Goal: Task Accomplishment & Management: Manage account settings

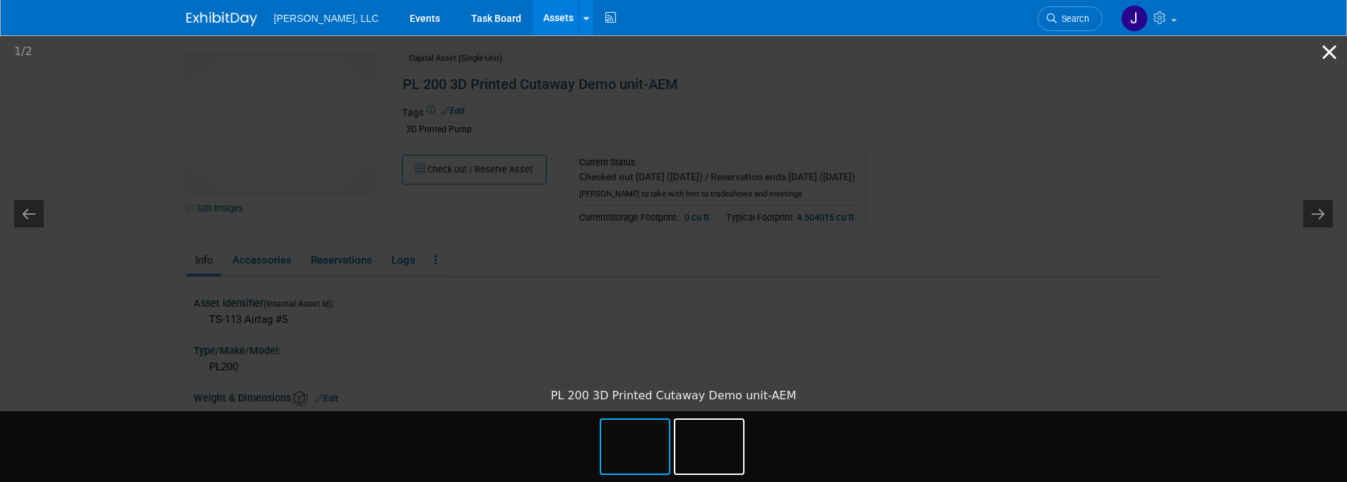
click at [1326, 51] on button "Close gallery" at bounding box center [1328, 51] width 35 height 33
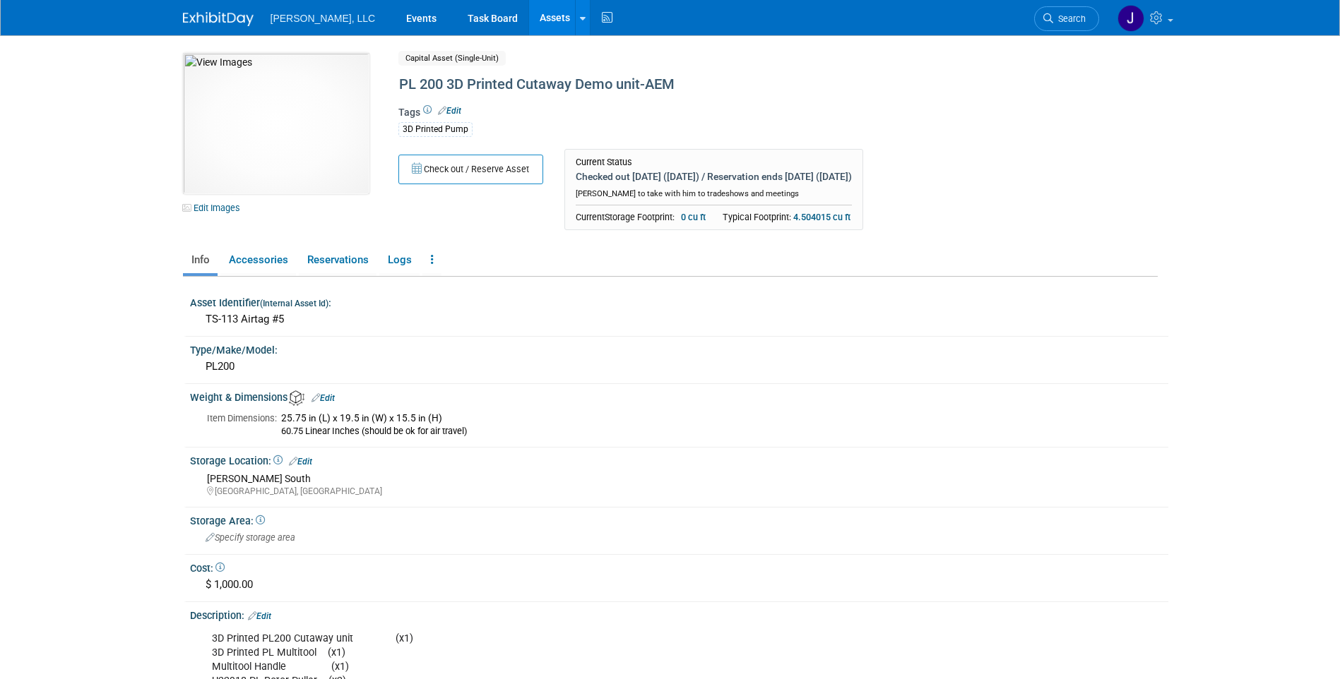
click at [529, 29] on link "Assets" at bounding box center [555, 17] width 52 height 35
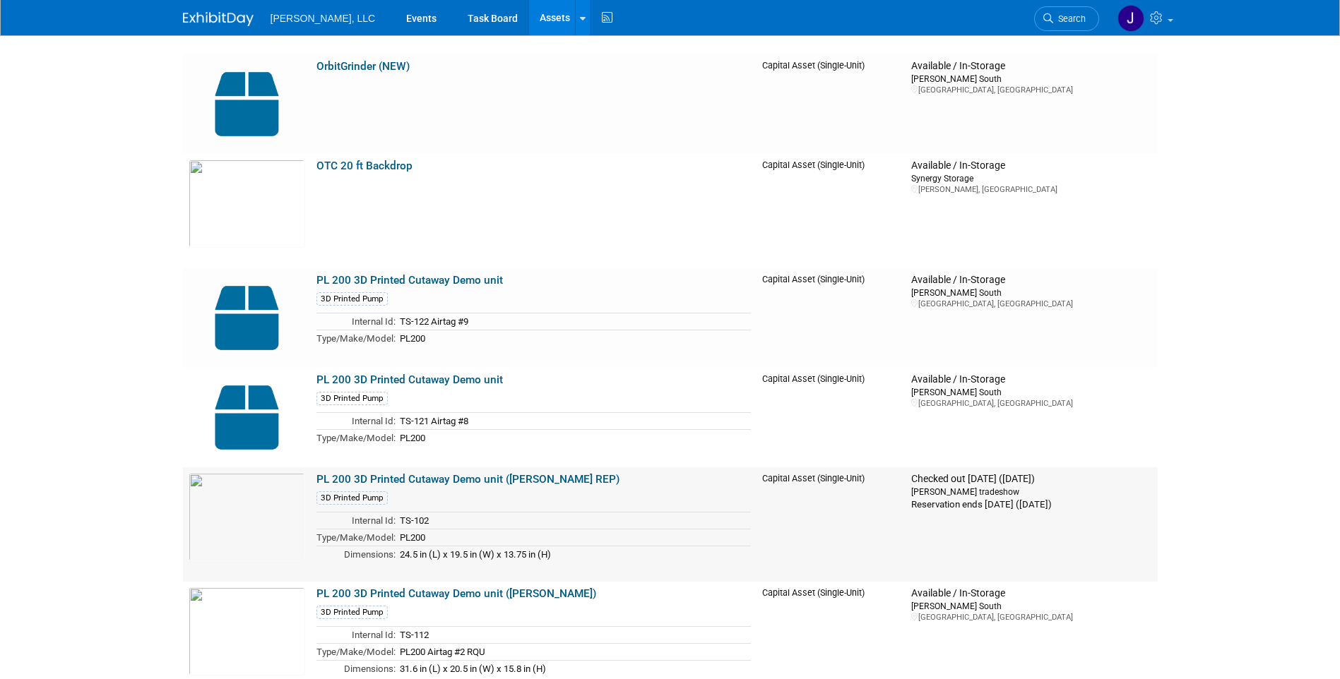
scroll to position [6780, 0]
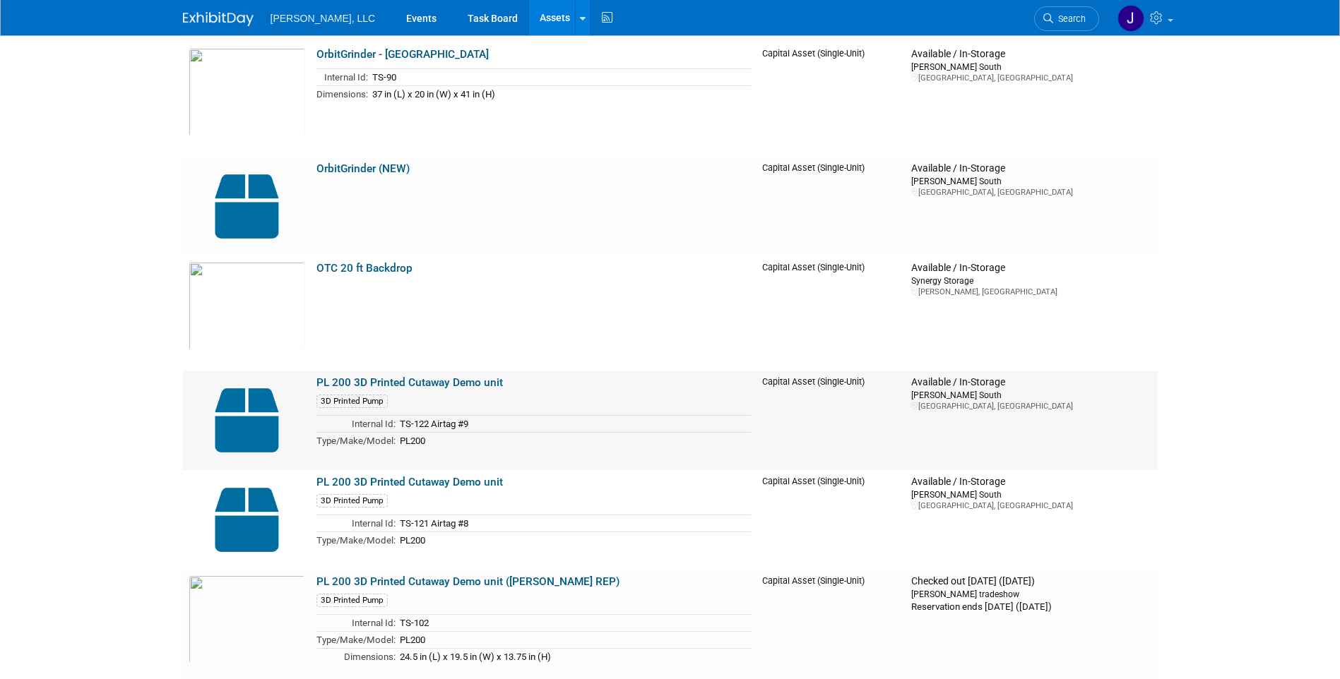
drag, startPoint x: 421, startPoint y: 395, endPoint x: 720, endPoint y: 403, distance: 299.5
click at [720, 403] on div "3D Printed Pump" at bounding box center [533, 401] width 435 height 16
click at [239, 409] on img at bounding box center [247, 420] width 117 height 88
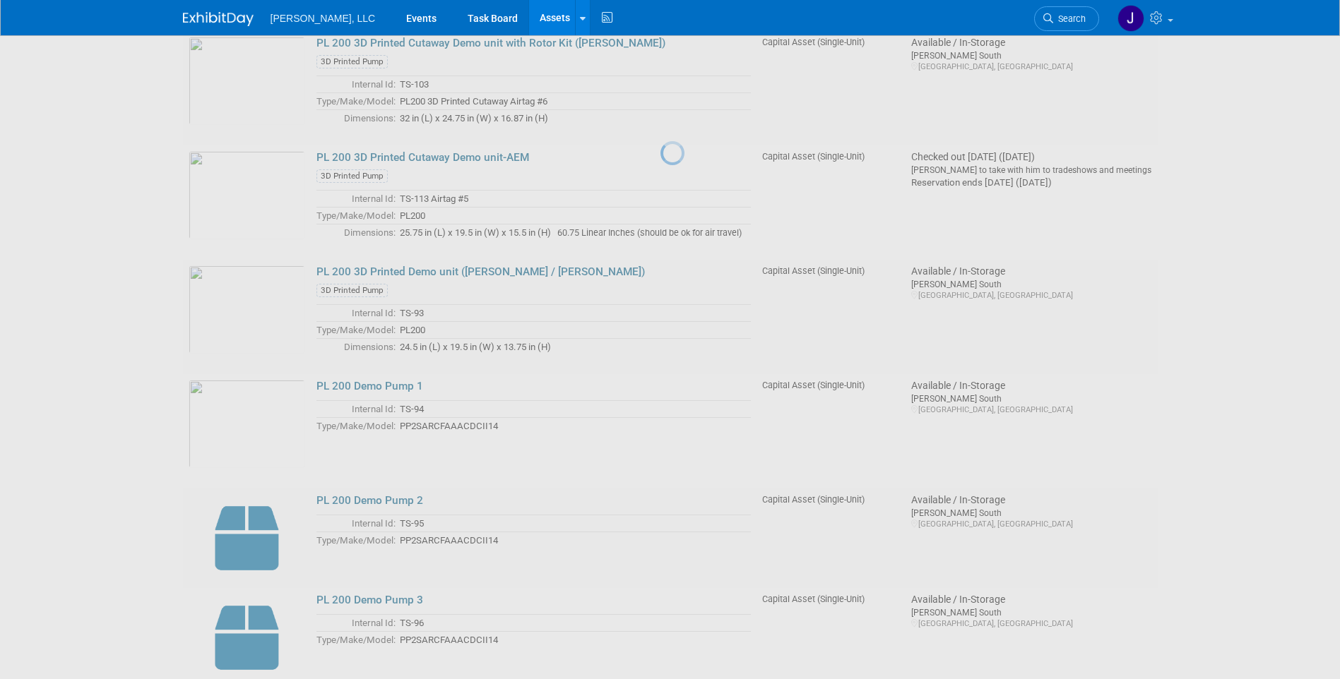
scroll to position [7557, 0]
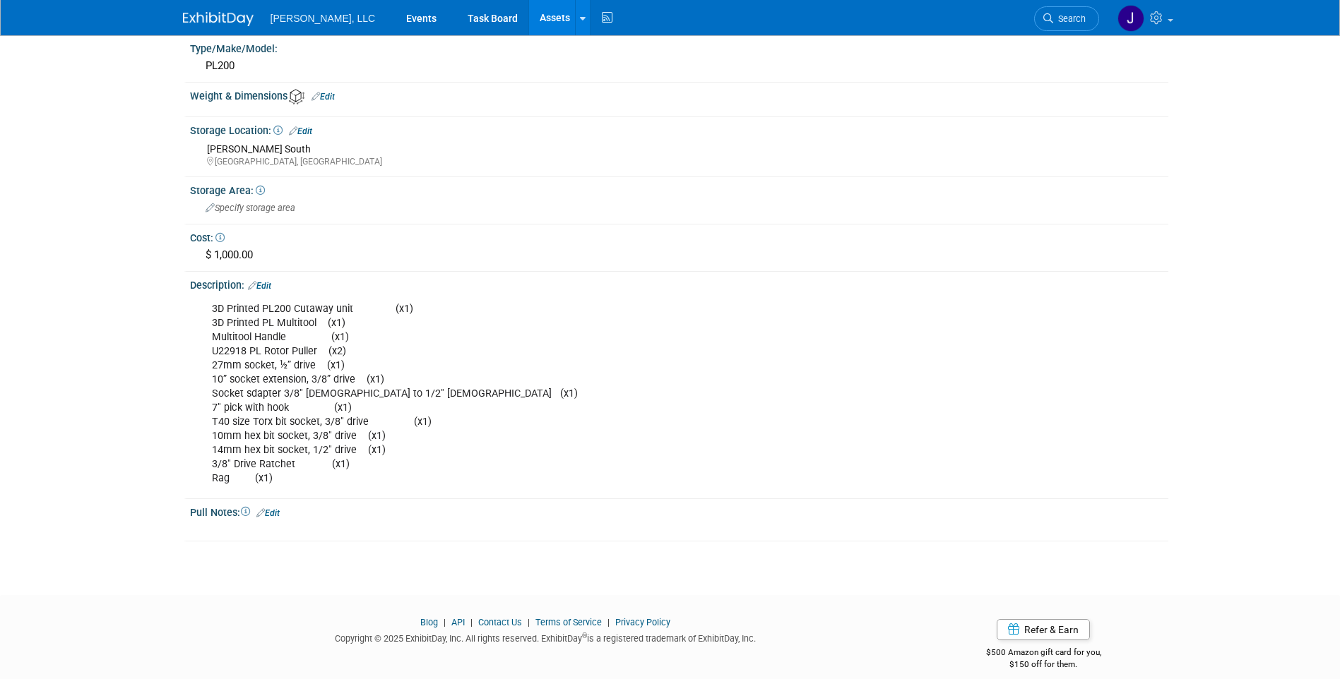
scroll to position [314, 0]
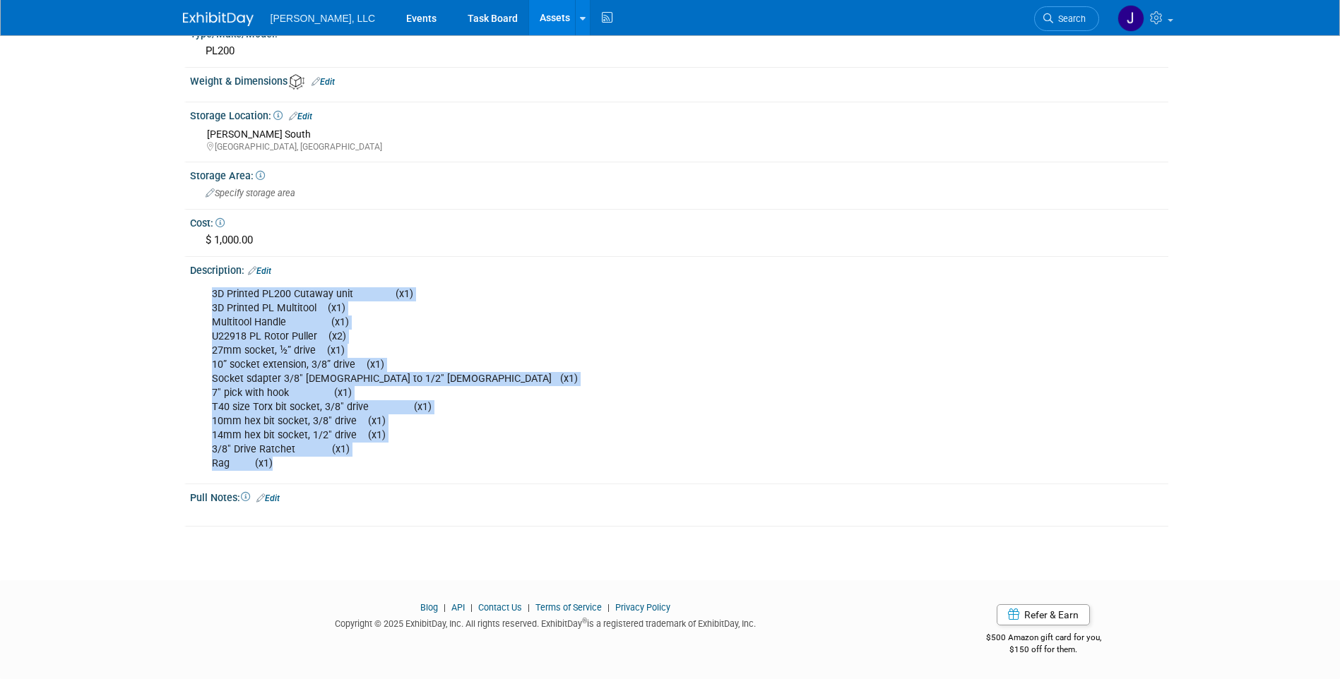
drag, startPoint x: 285, startPoint y: 470, endPoint x: 208, endPoint y: 298, distance: 189.0
click at [208, 298] on div "3D Printed PL200 Cutaway unit (x1) 3D Printed PL Multitool (x1) Multitool Handl…" at bounding box center [593, 379] width 782 height 198
copy div "3D Printed PL200 Cutaway unit (x1) 3D Printed PL Multitool (x1) Multitool Handl…"
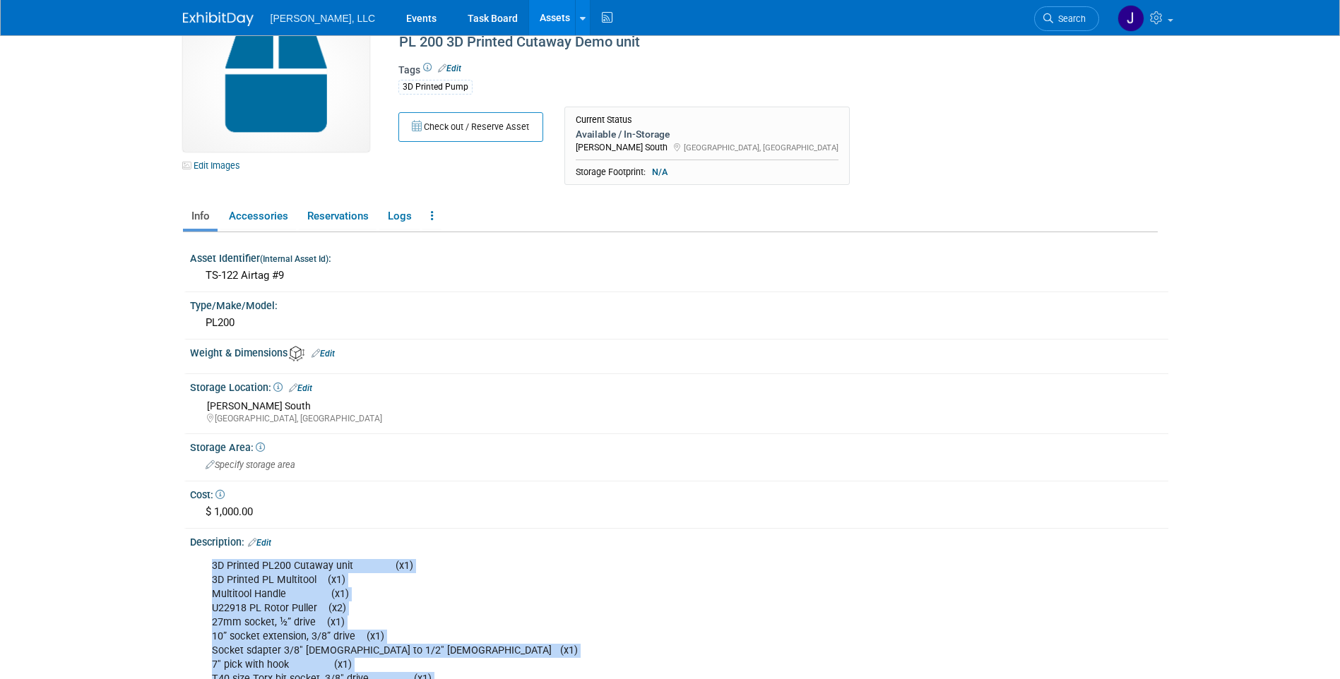
scroll to position [0, 0]
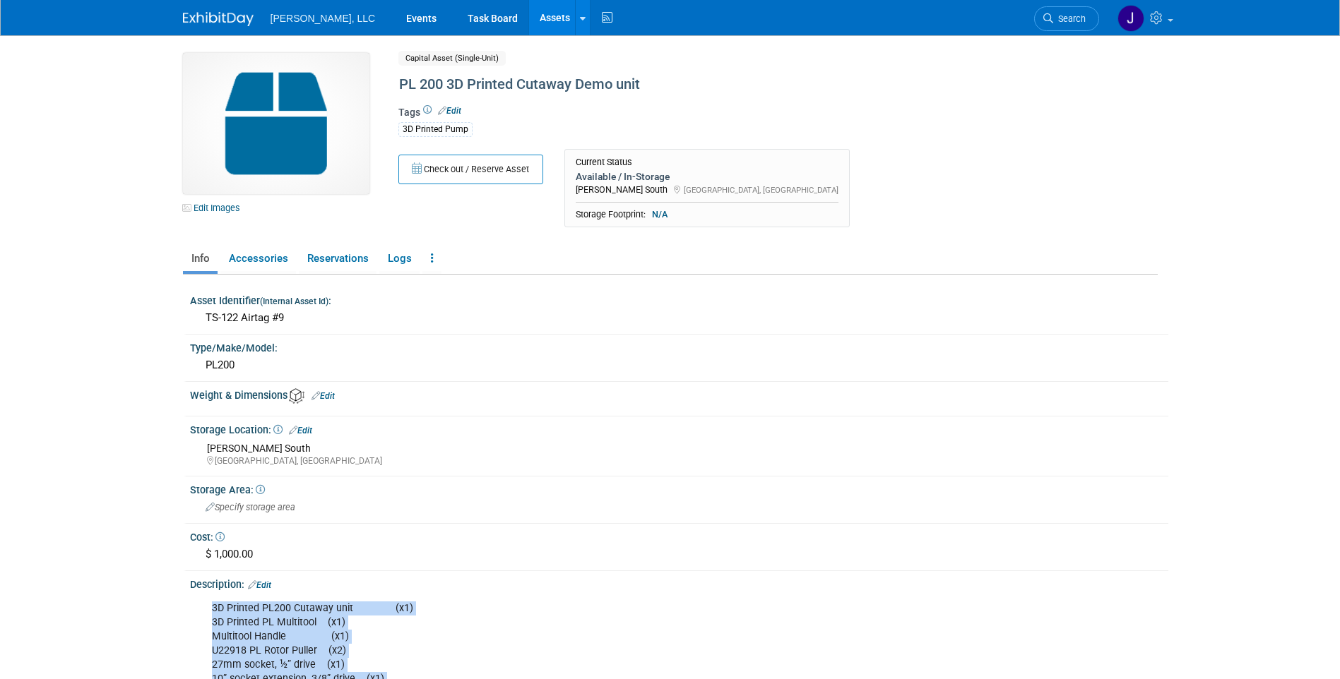
click at [529, 15] on link "Assets" at bounding box center [555, 17] width 52 height 35
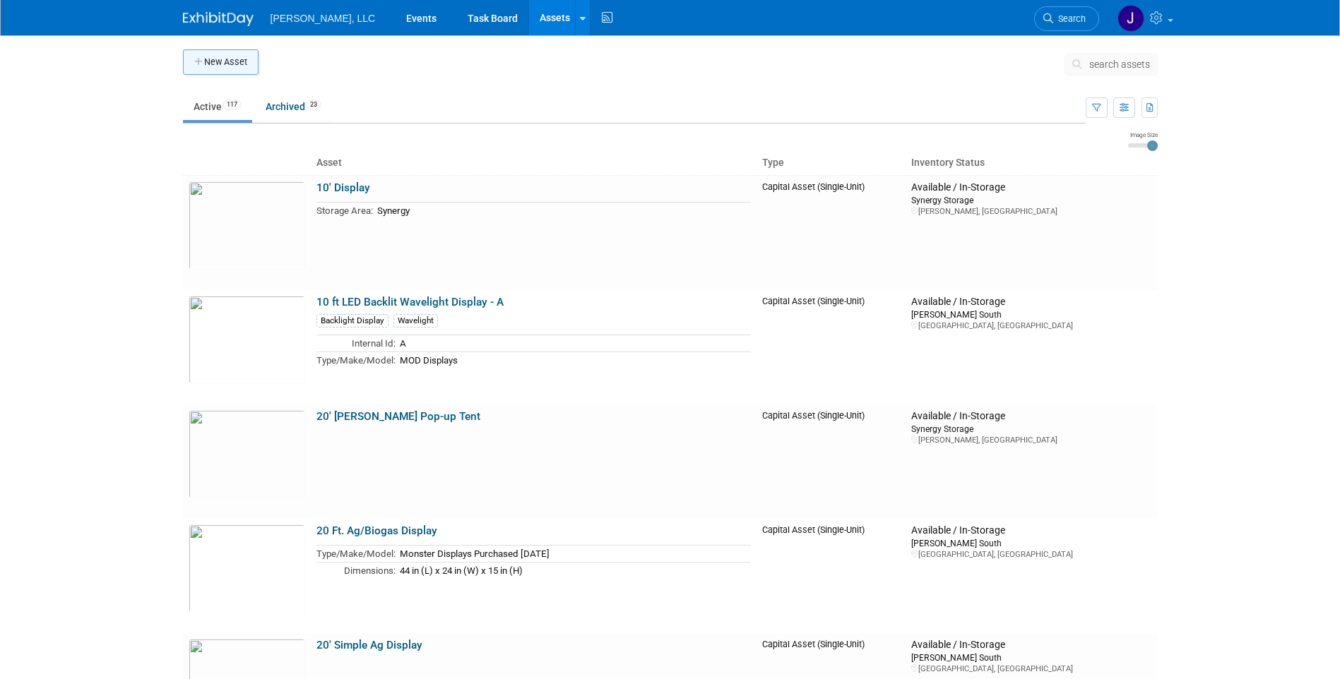
click at [239, 65] on button "New Asset" at bounding box center [221, 61] width 76 height 25
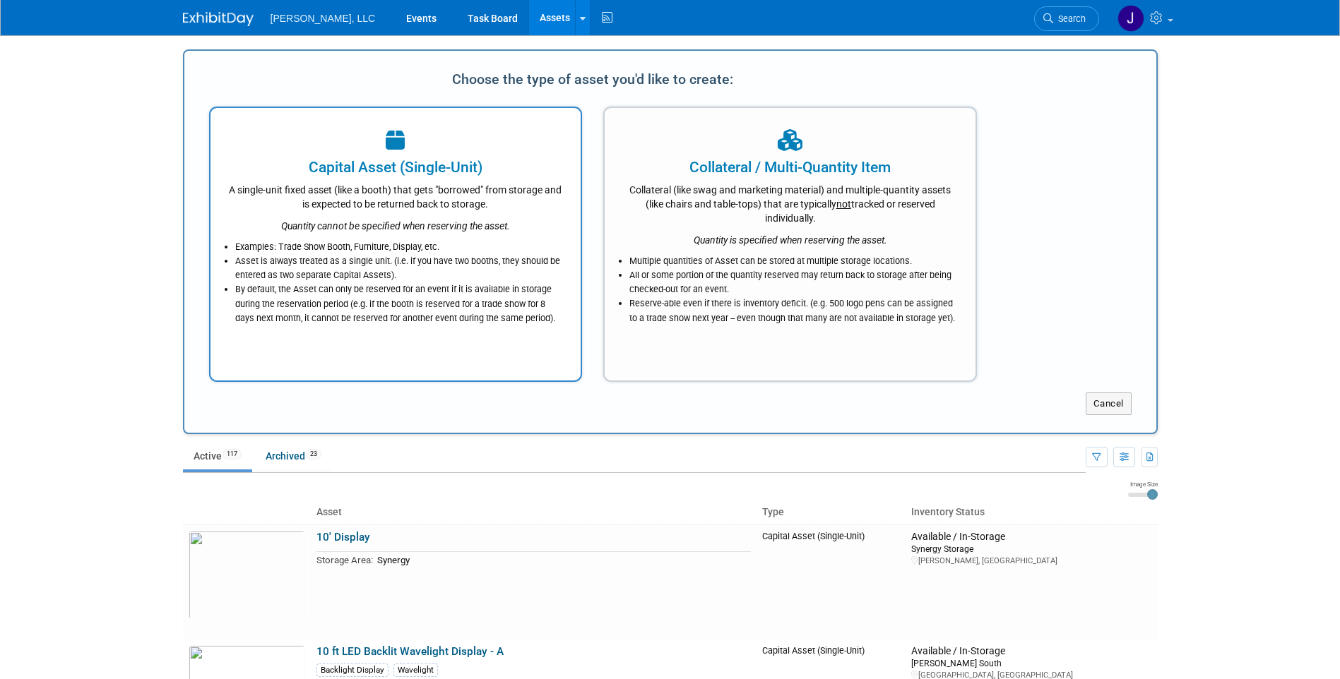
click at [487, 223] on icon "Quantity cannot be specified when reserving the asset." at bounding box center [395, 225] width 229 height 11
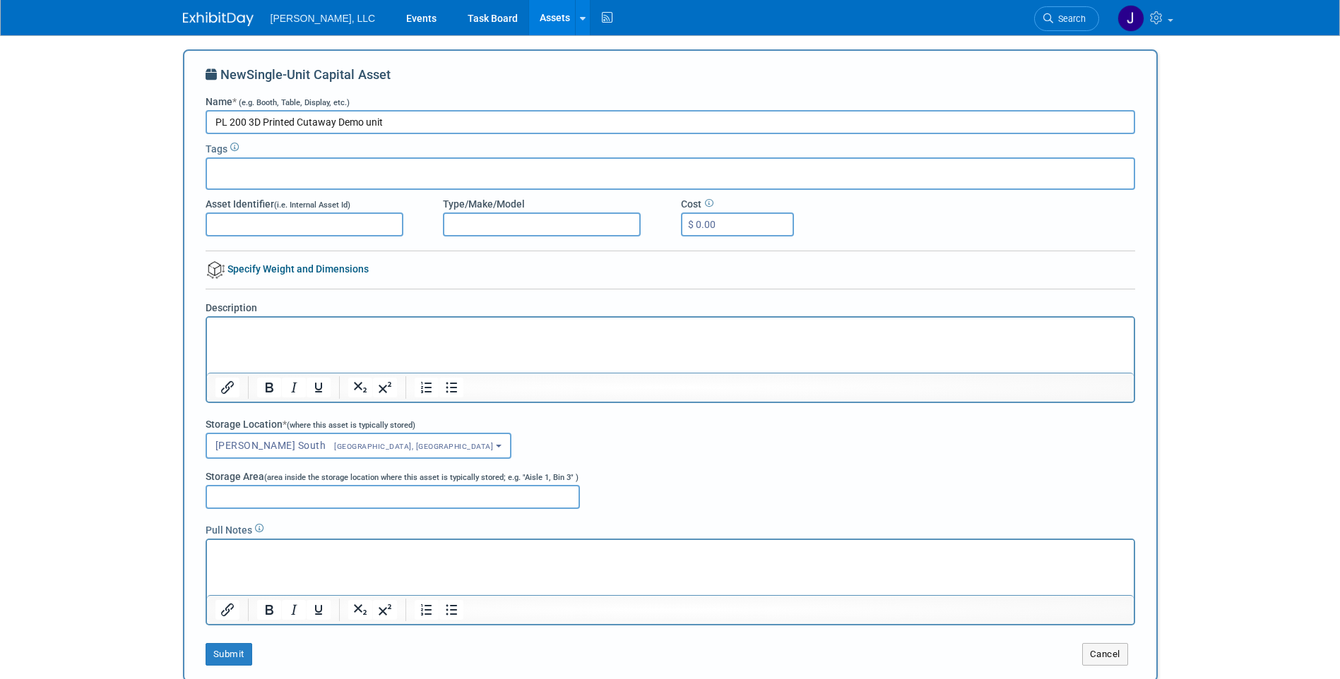
type input "PL 200 3D Printed Cutaway Demo unit"
click at [338, 178] on div at bounding box center [670, 173] width 929 height 32
click at [281, 196] on div "3D Printed Pump" at bounding box center [263, 204] width 114 height 20
type input "3D Printed Pump"
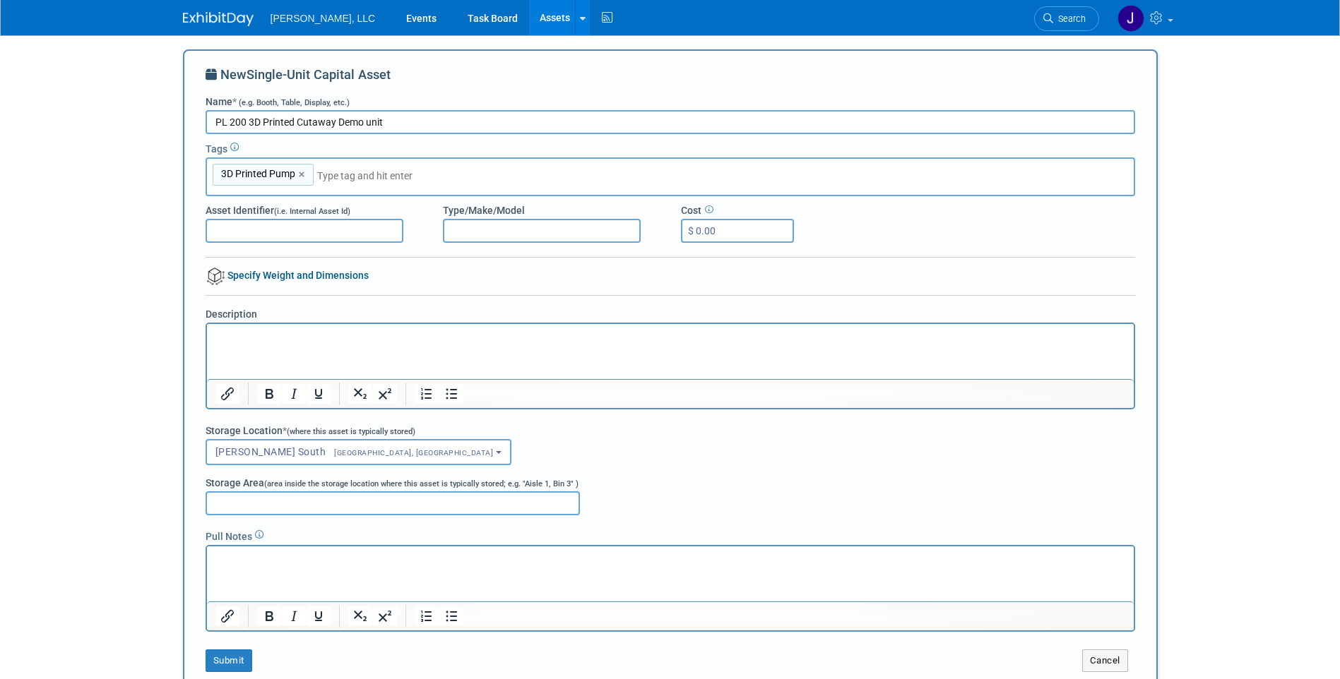
click at [279, 230] on input "Asset Identifier (i.e. Internal Asset Id)" at bounding box center [305, 231] width 198 height 24
type input "TS-124 Airtag #10"
click at [462, 233] on input "Type/Make/Model" at bounding box center [542, 231] width 198 height 24
type input "PL200"
click at [710, 231] on input "$ 0.00" at bounding box center [737, 231] width 113 height 24
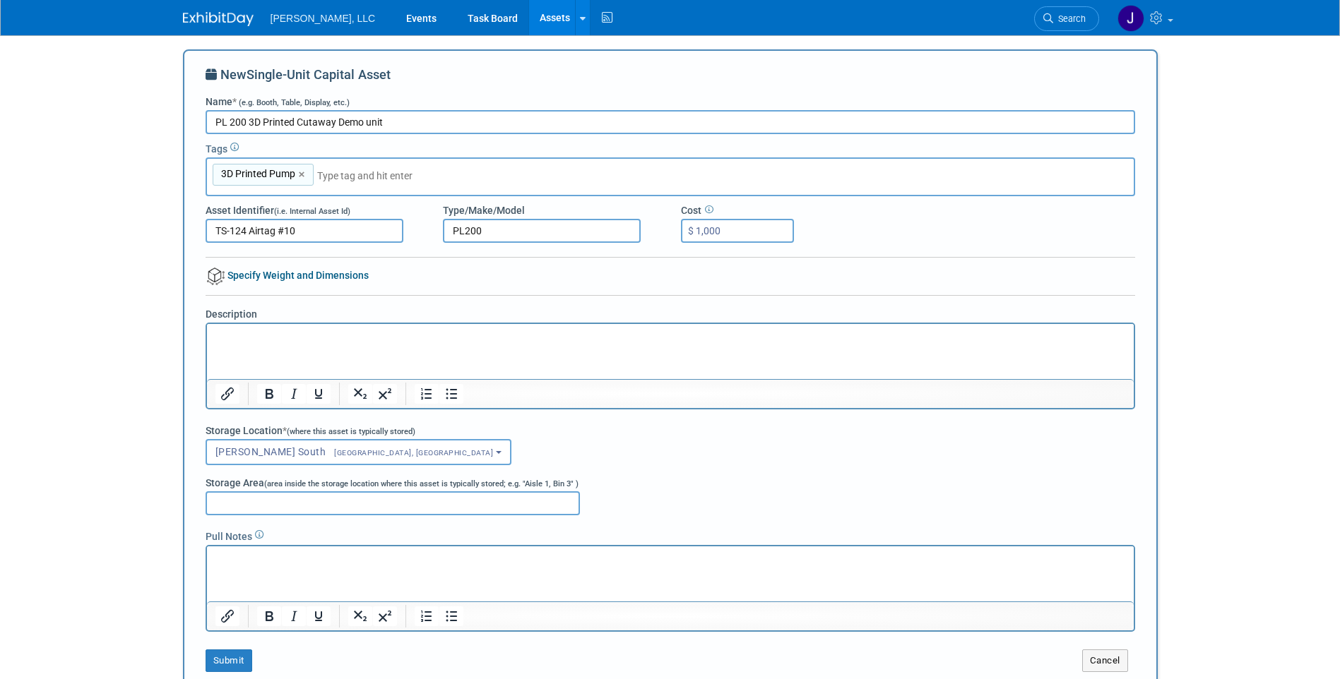
type input "$ 1,000.00"
click at [443, 343] on html at bounding box center [669, 333] width 927 height 20
click at [252, 340] on p "Rich Text Area. Press ALT-0 for help." at bounding box center [670, 336] width 910 height 14
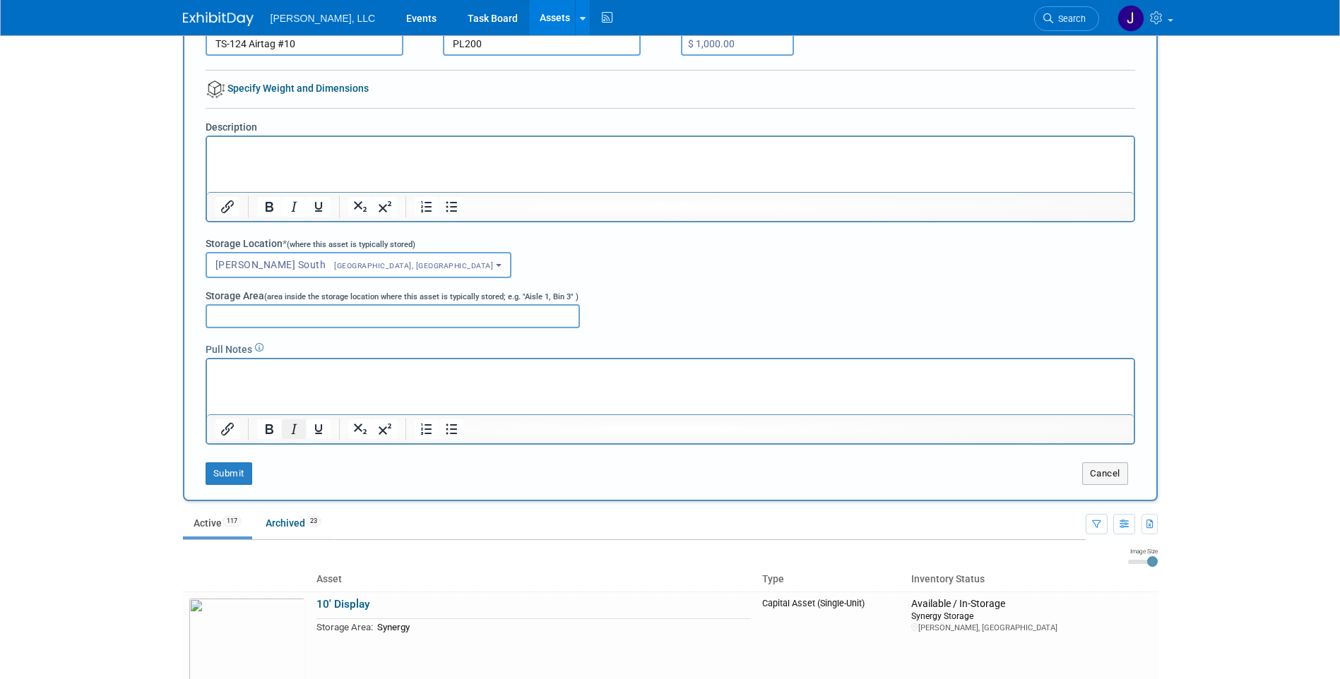
scroll to position [212, 0]
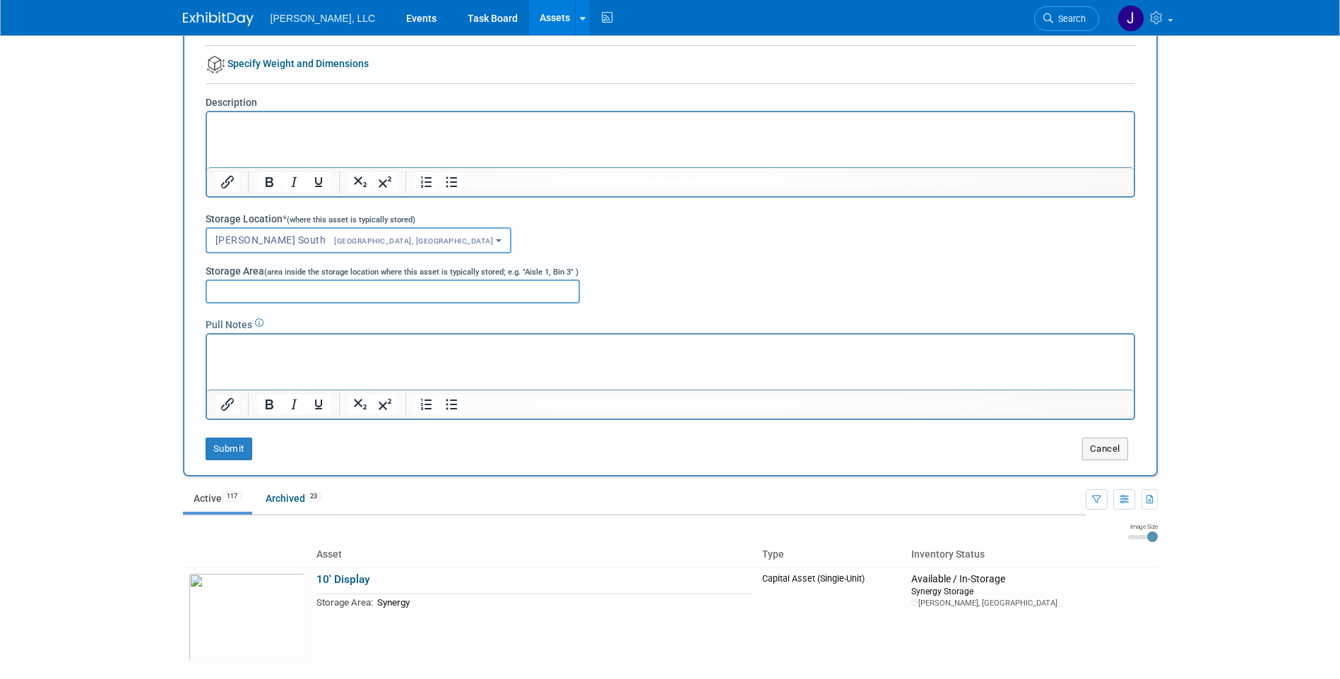
click at [259, 354] on html at bounding box center [669, 344] width 927 height 20
click at [258, 347] on p "Rich Text Area. Press ALT-0 for help." at bounding box center [670, 347] width 910 height 14
click at [231, 451] on button "Submit" at bounding box center [229, 449] width 47 height 23
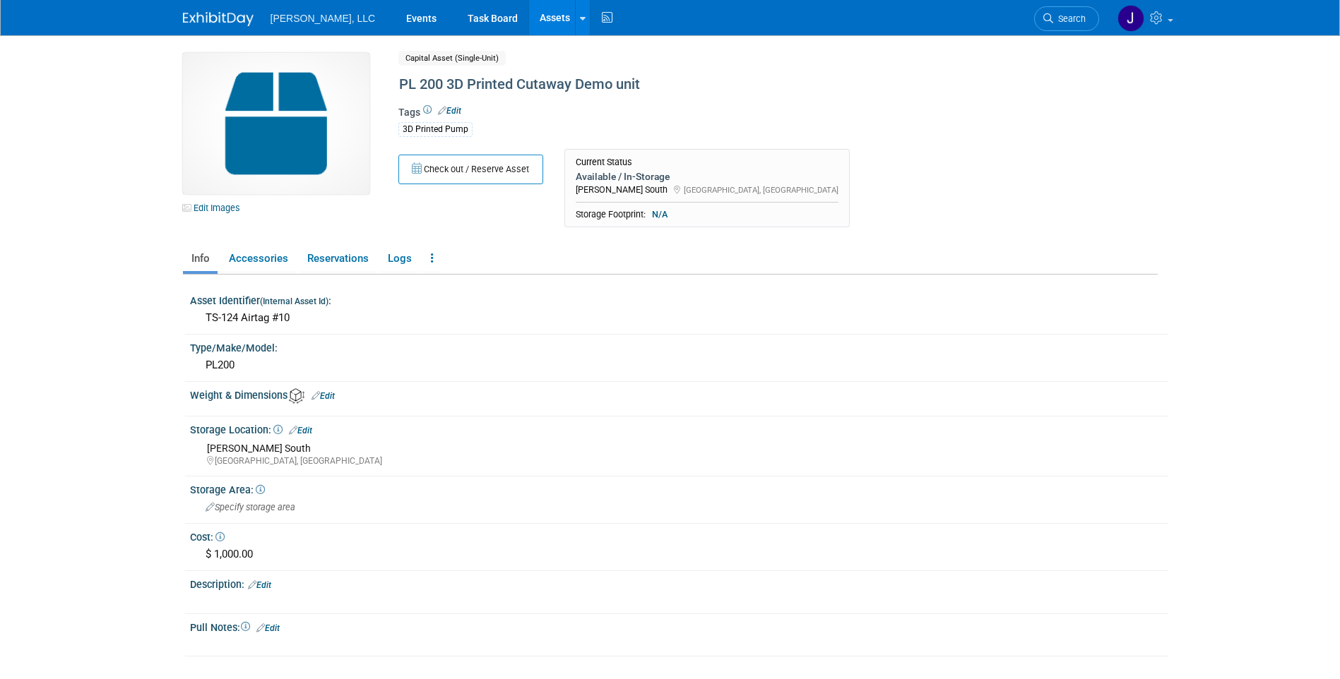
click at [529, 20] on link "Assets" at bounding box center [555, 17] width 52 height 35
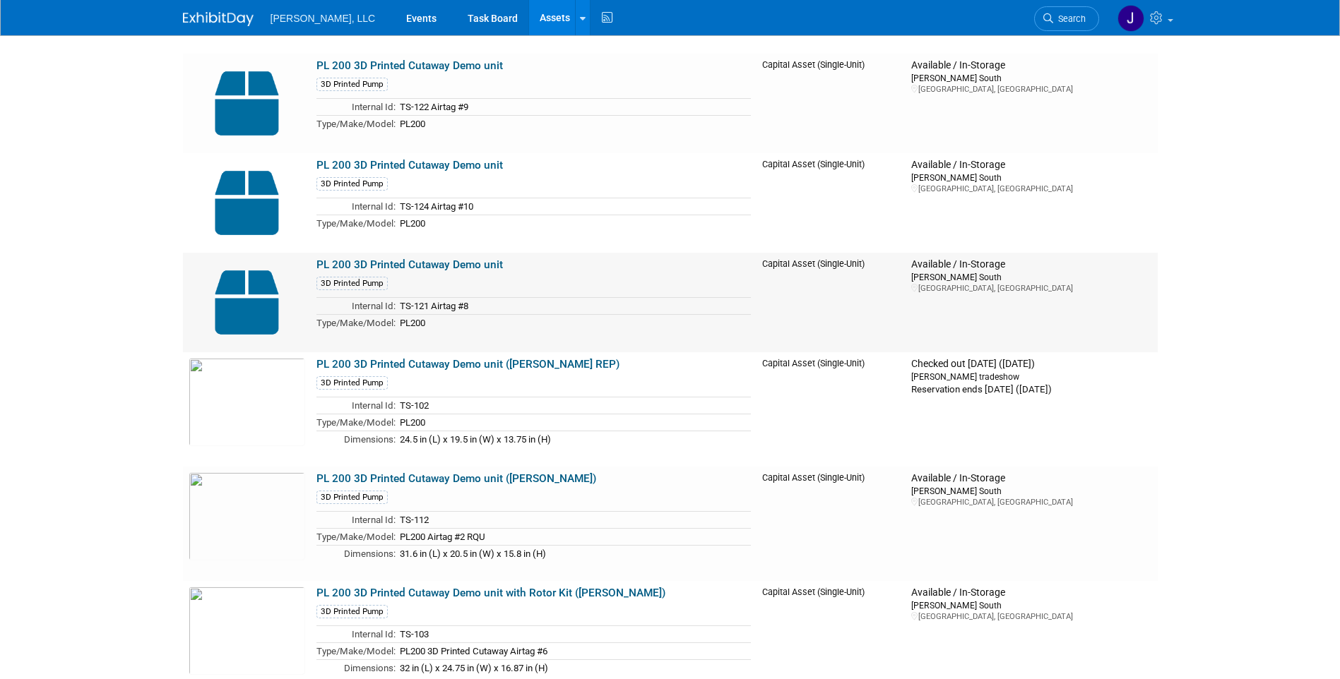
scroll to position [7062, 0]
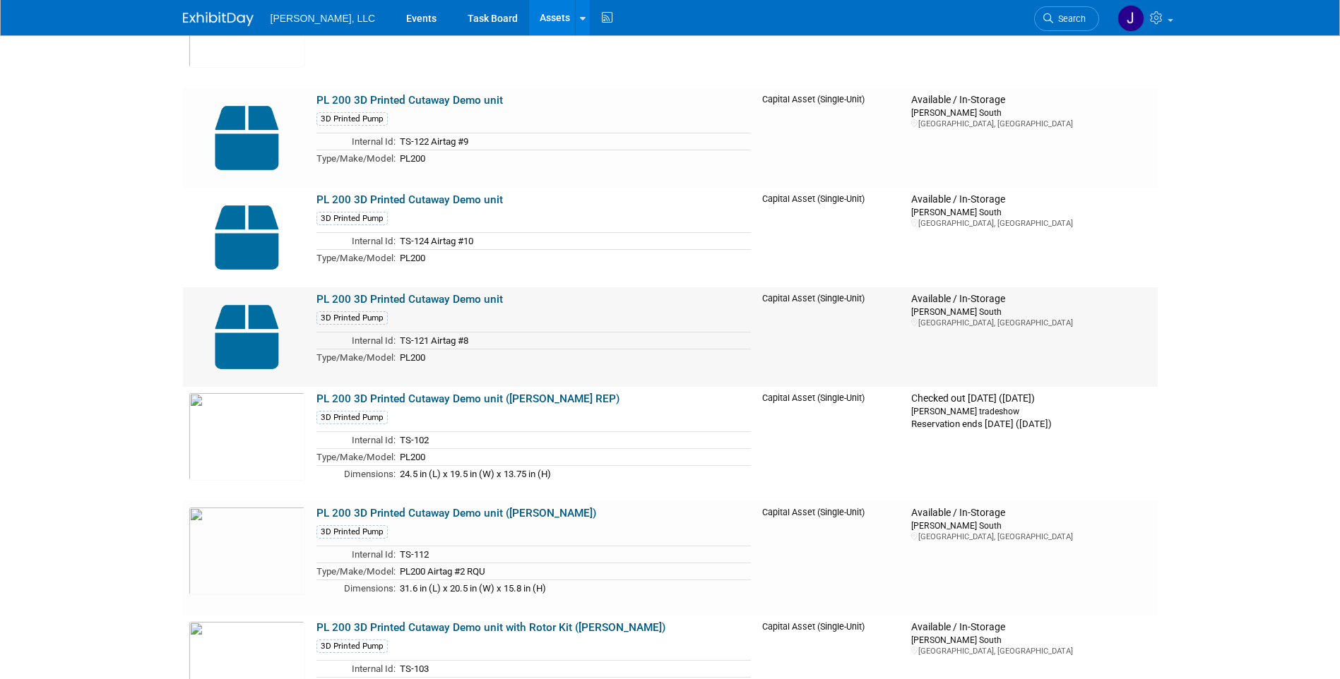
click at [264, 328] on img at bounding box center [247, 337] width 117 height 88
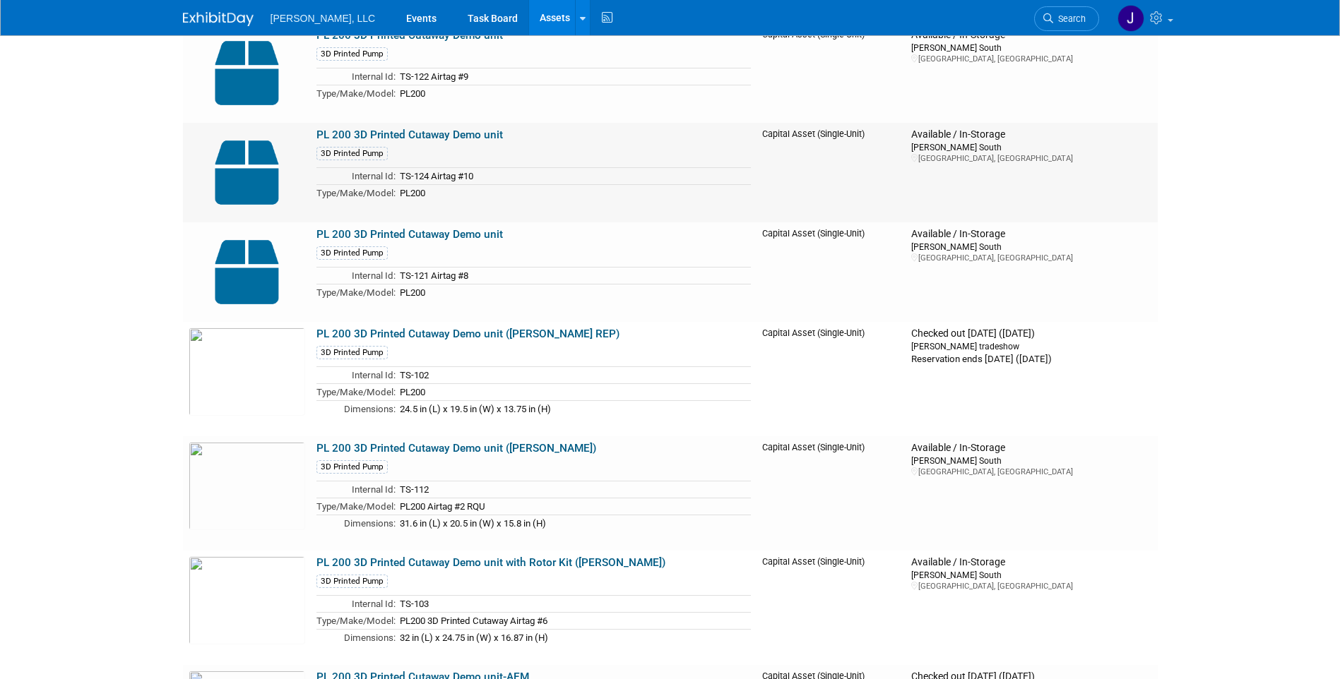
scroll to position [7133, 0]
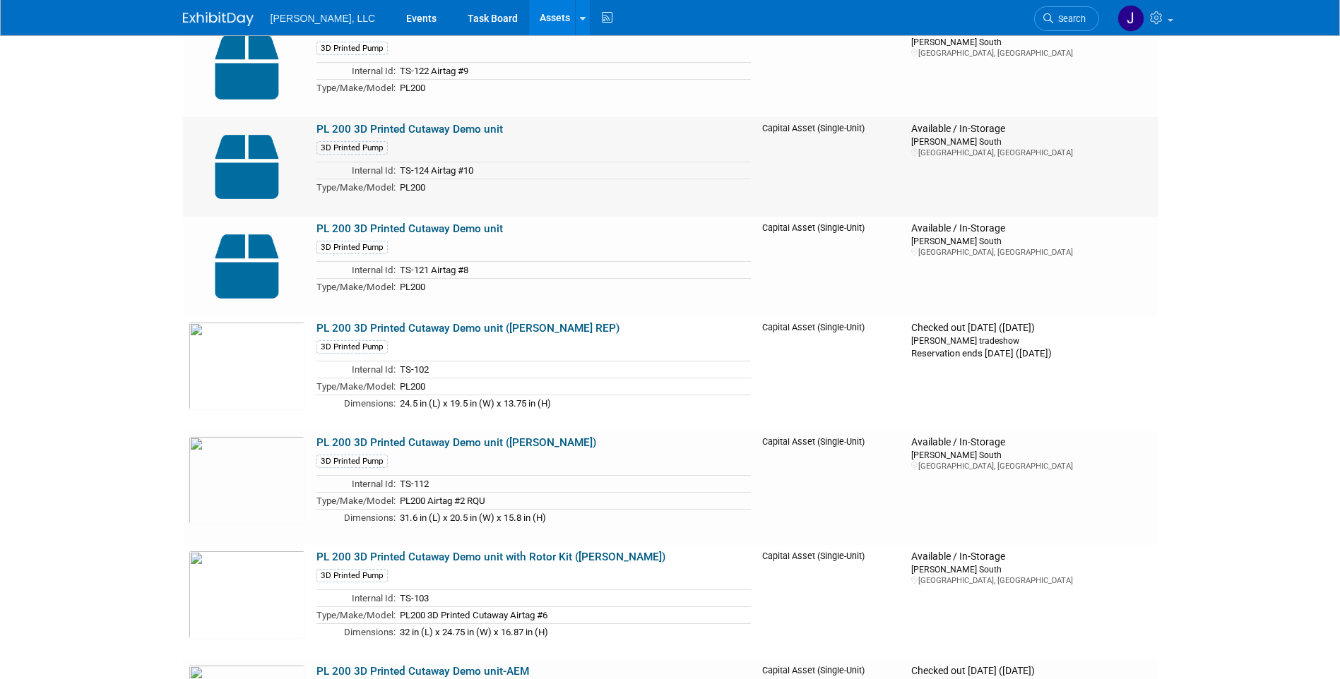
click at [267, 186] on img at bounding box center [247, 167] width 117 height 88
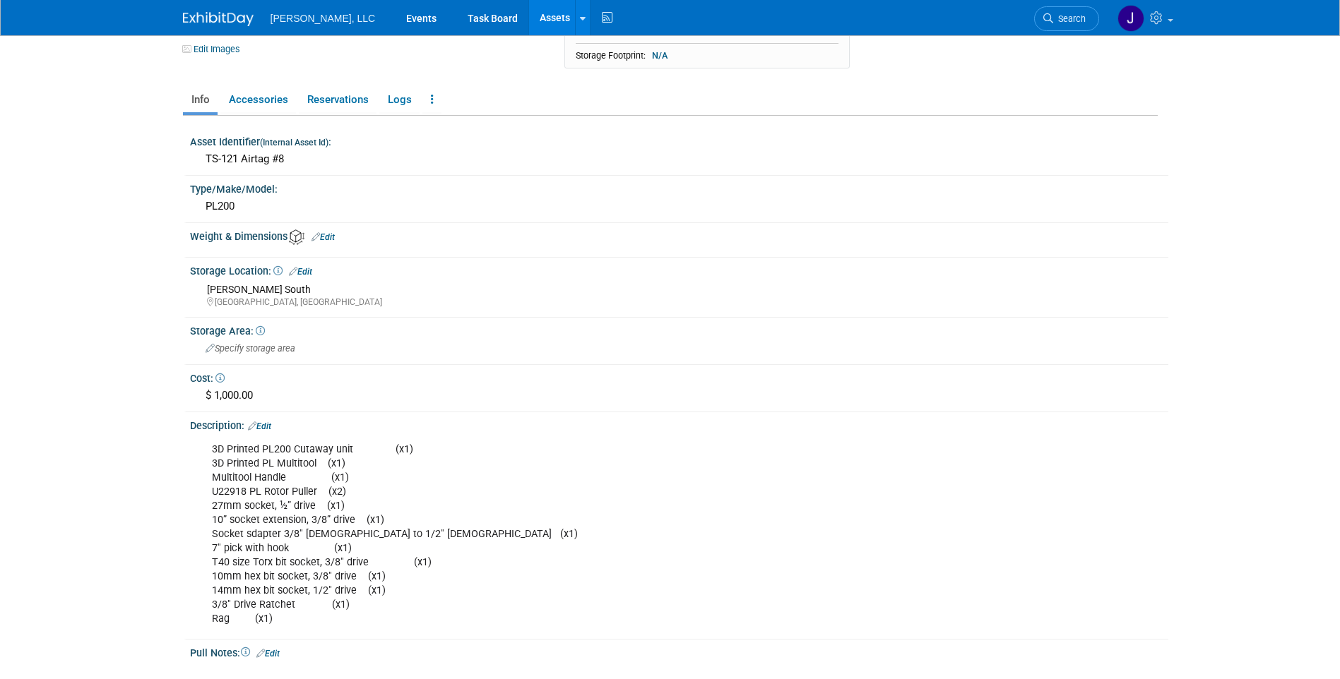
scroll to position [212, 0]
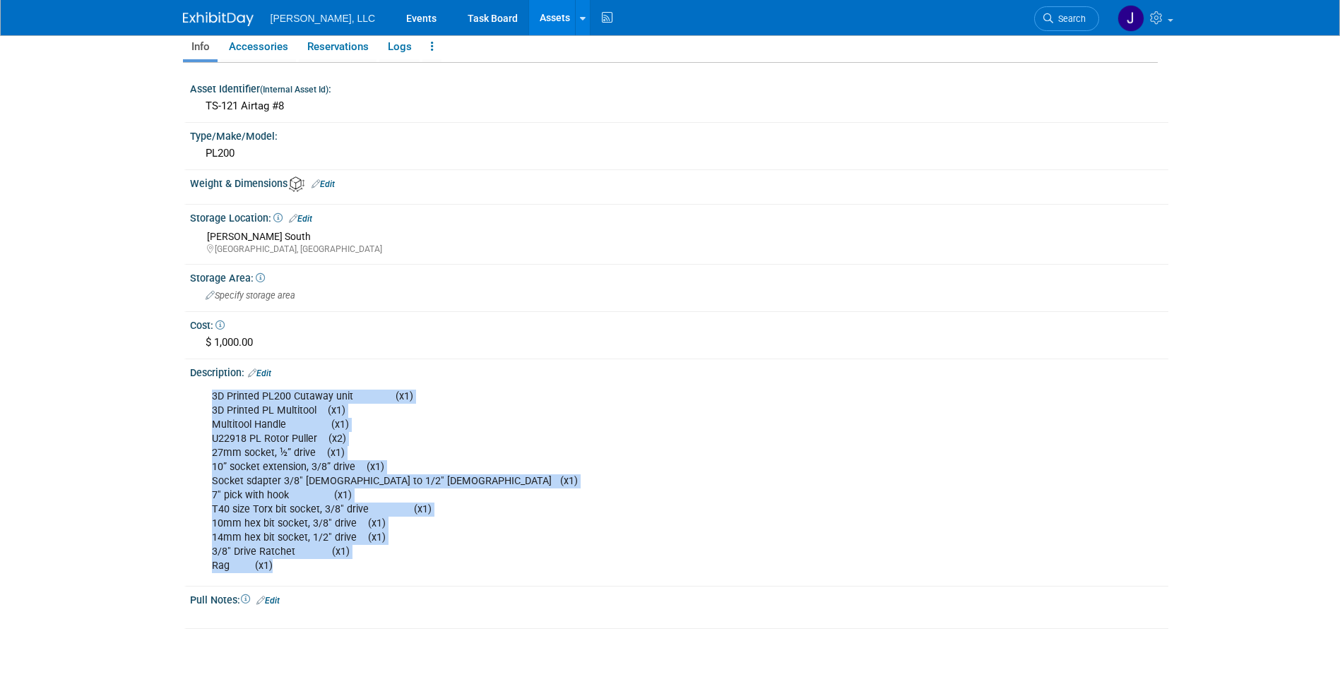
drag, startPoint x: 212, startPoint y: 397, endPoint x: 321, endPoint y: 565, distance: 200.6
click at [321, 565] on div "3D Printed PL200 Cutaway unit (x1) 3D Printed PL Multitool (x1) Multitool Handl…" at bounding box center [593, 482] width 782 height 198
copy div "3D Printed PL200 Cutaway unit (x1) 3D Printed PL Multitool (x1) Multitool Handl…"
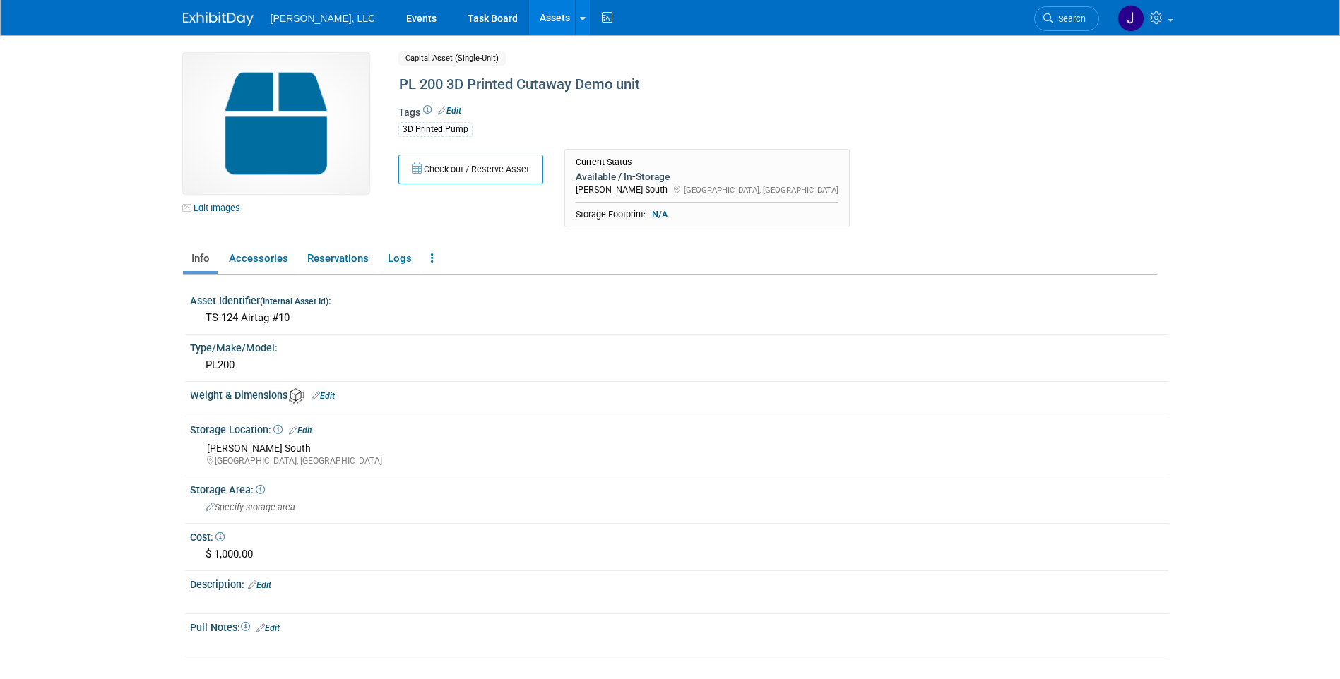
click at [263, 588] on link "Edit" at bounding box center [259, 586] width 23 height 10
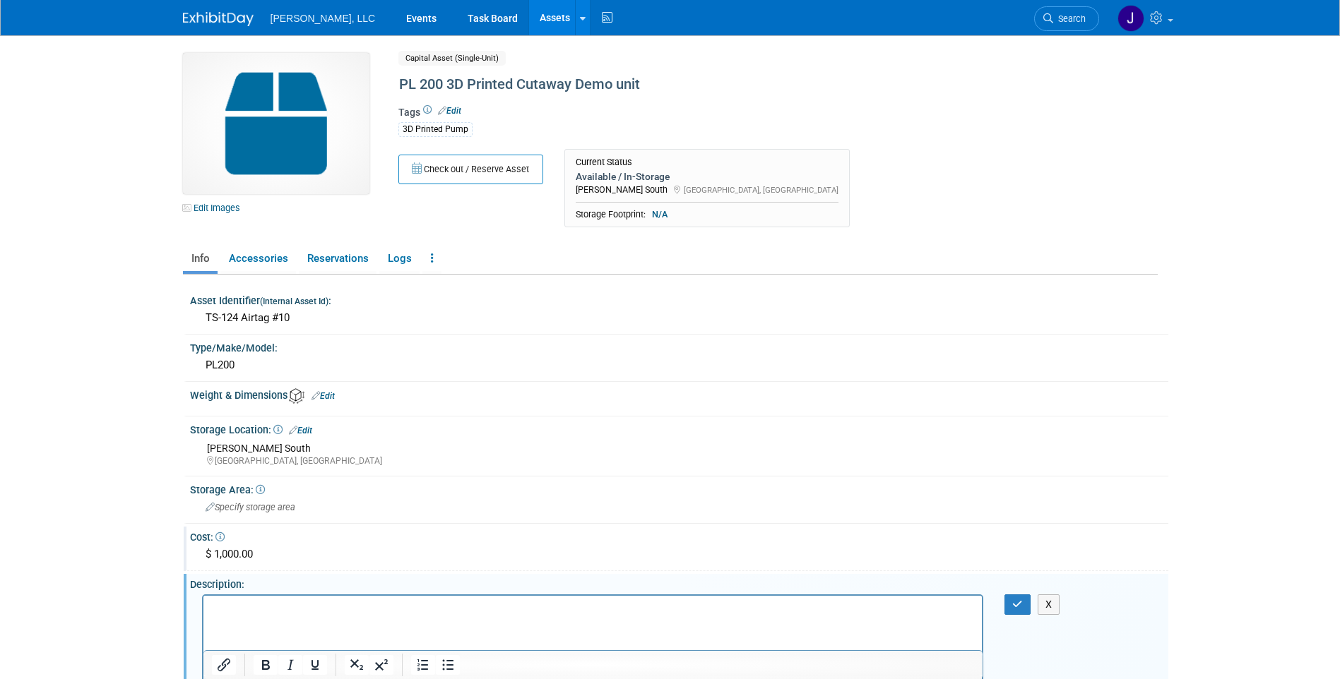
scroll to position [135, 0]
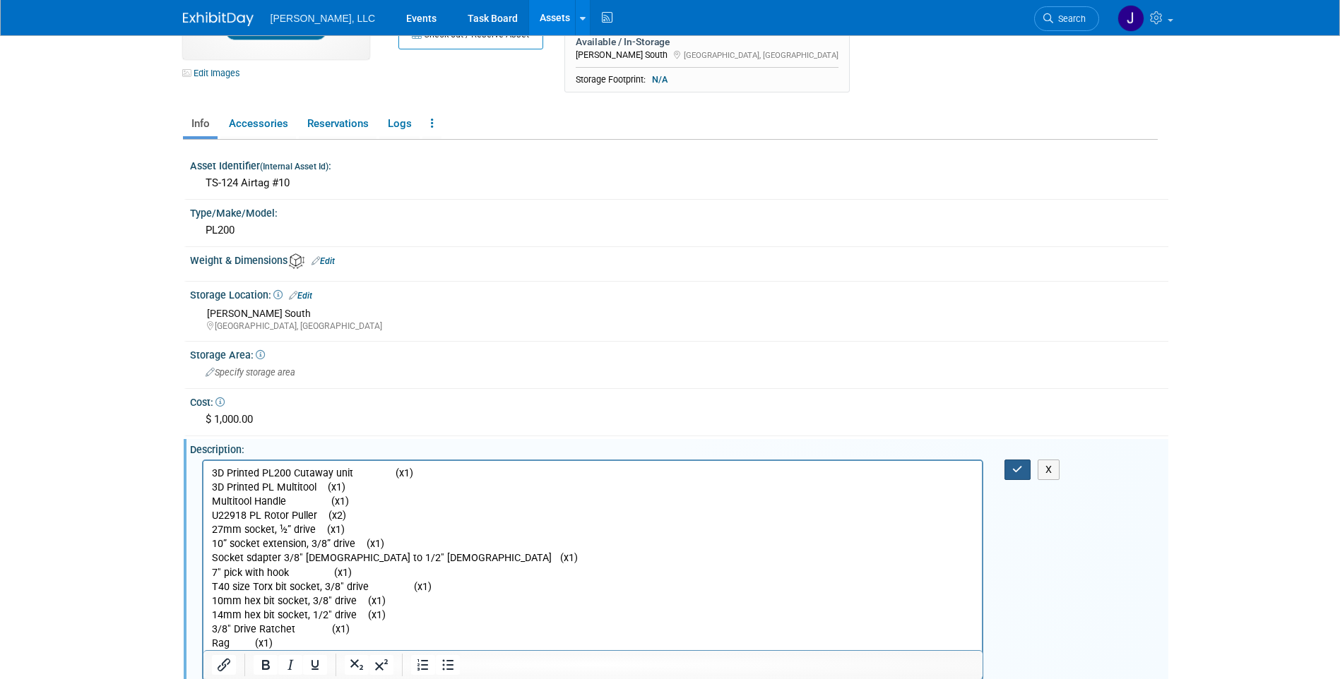
click at [1012, 475] on button "button" at bounding box center [1017, 470] width 26 height 20
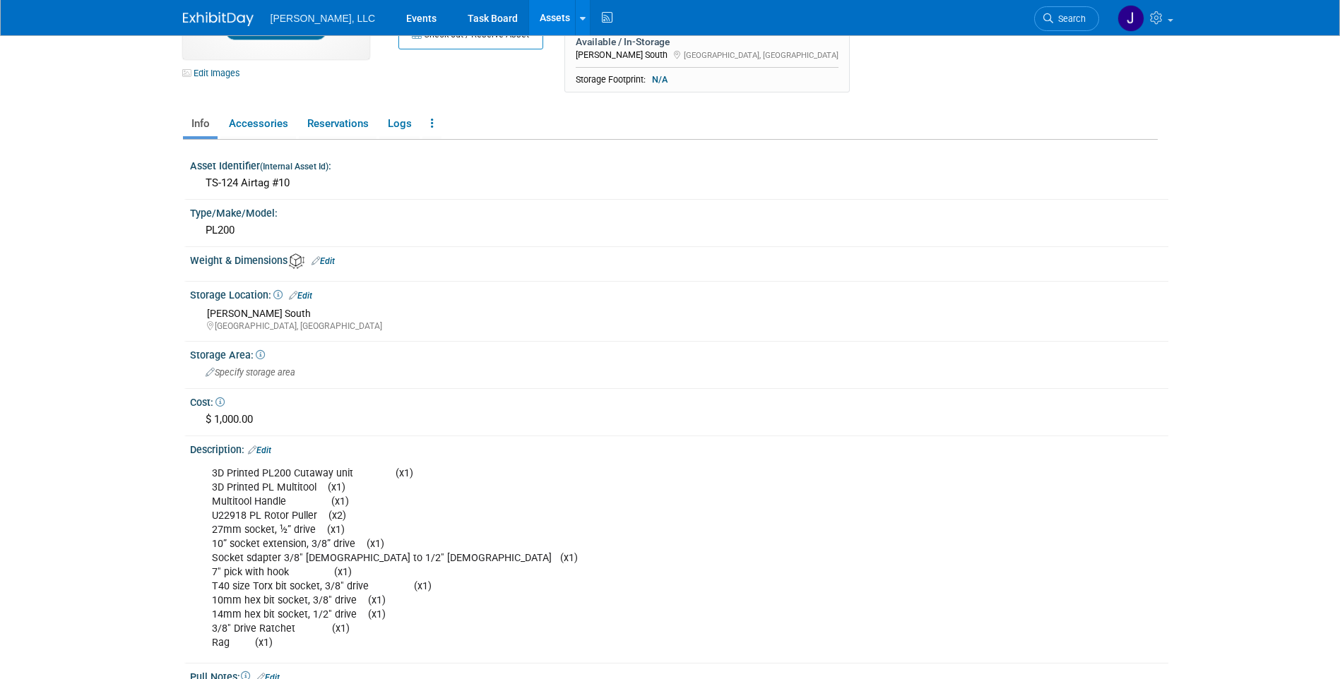
click at [102, 460] on body "[PERSON_NAME], LLC Events Task Board Assets New Asset" at bounding box center [670, 204] width 1340 height 679
click at [529, 27] on link "Assets" at bounding box center [555, 17] width 52 height 35
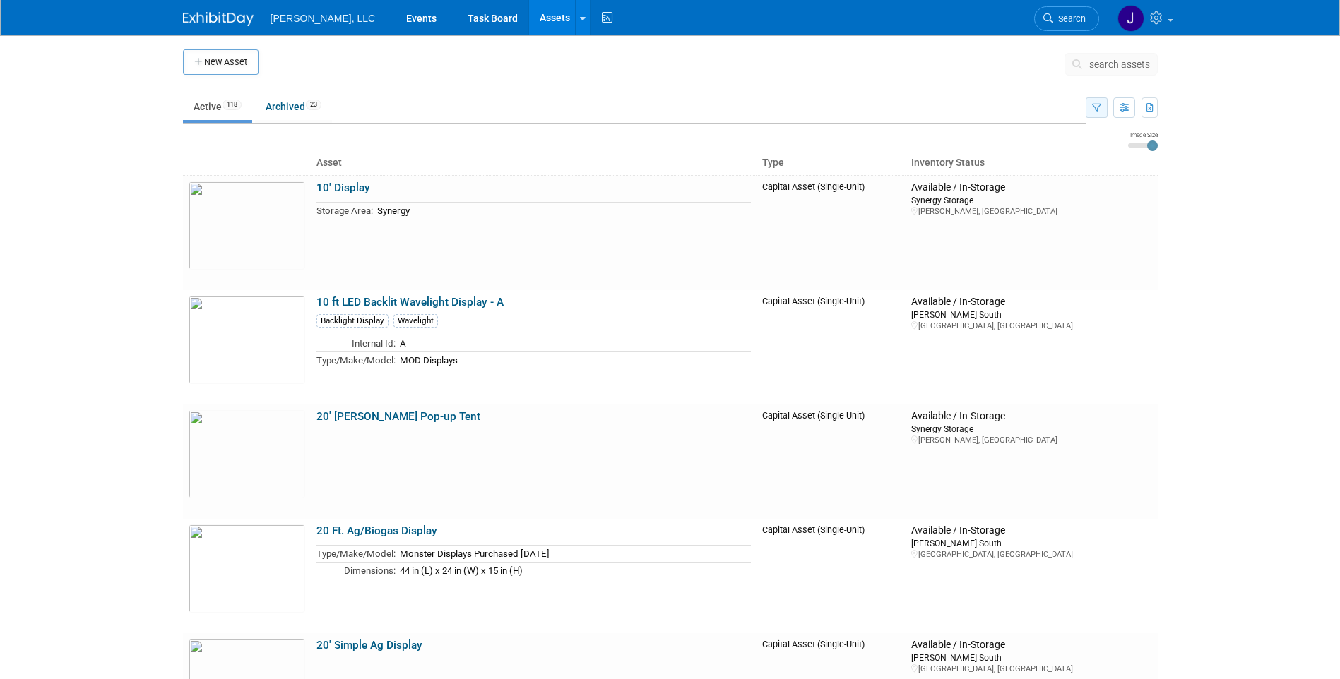
click at [1105, 111] on button "button" at bounding box center [1096, 107] width 22 height 20
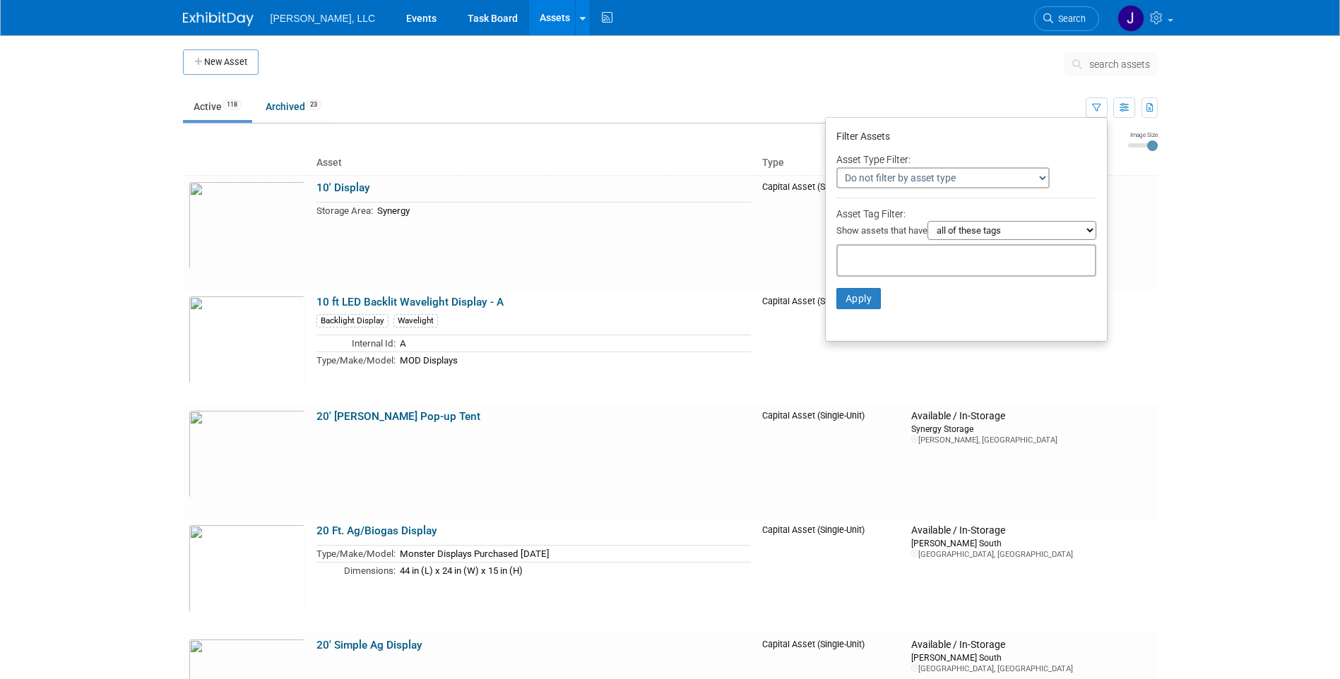
click at [959, 181] on select "Do not filter by asset type Only show Single-Unit Capital Assets Only show Coll…" at bounding box center [942, 177] width 213 height 21
click at [989, 179] on select "Do not filter by asset type Only show Single-Unit Capital Assets Only show Coll…" at bounding box center [942, 177] width 213 height 21
click at [1034, 230] on select "all of these tags any one of these tags only and exactly these specific tags" at bounding box center [1011, 230] width 169 height 19
drag, startPoint x: 1055, startPoint y: 221, endPoint x: 1027, endPoint y: 254, distance: 43.6
click at [1055, 221] on select "all of these tags any one of these tags only and exactly these specific tags" at bounding box center [1011, 230] width 169 height 19
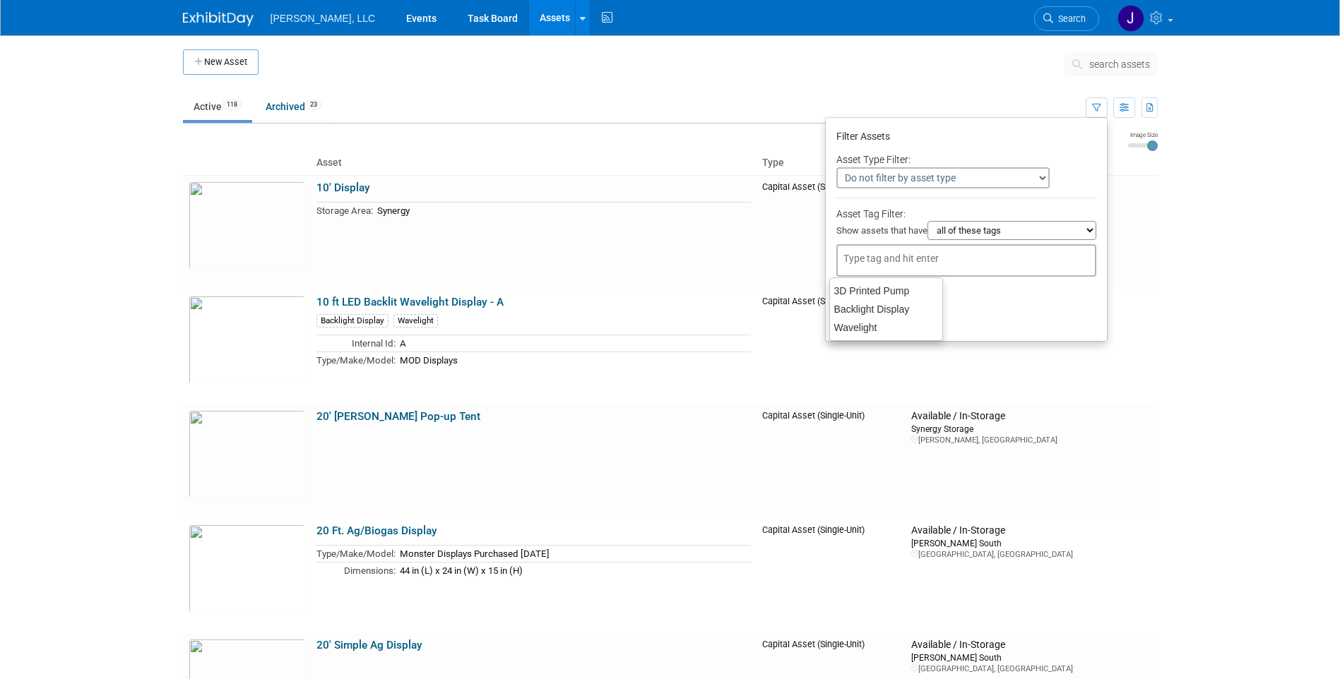
click at [972, 270] on div at bounding box center [966, 260] width 260 height 32
click at [883, 286] on div "3D Printed Pump" at bounding box center [886, 291] width 114 height 20
type input "3D Printed Pump"
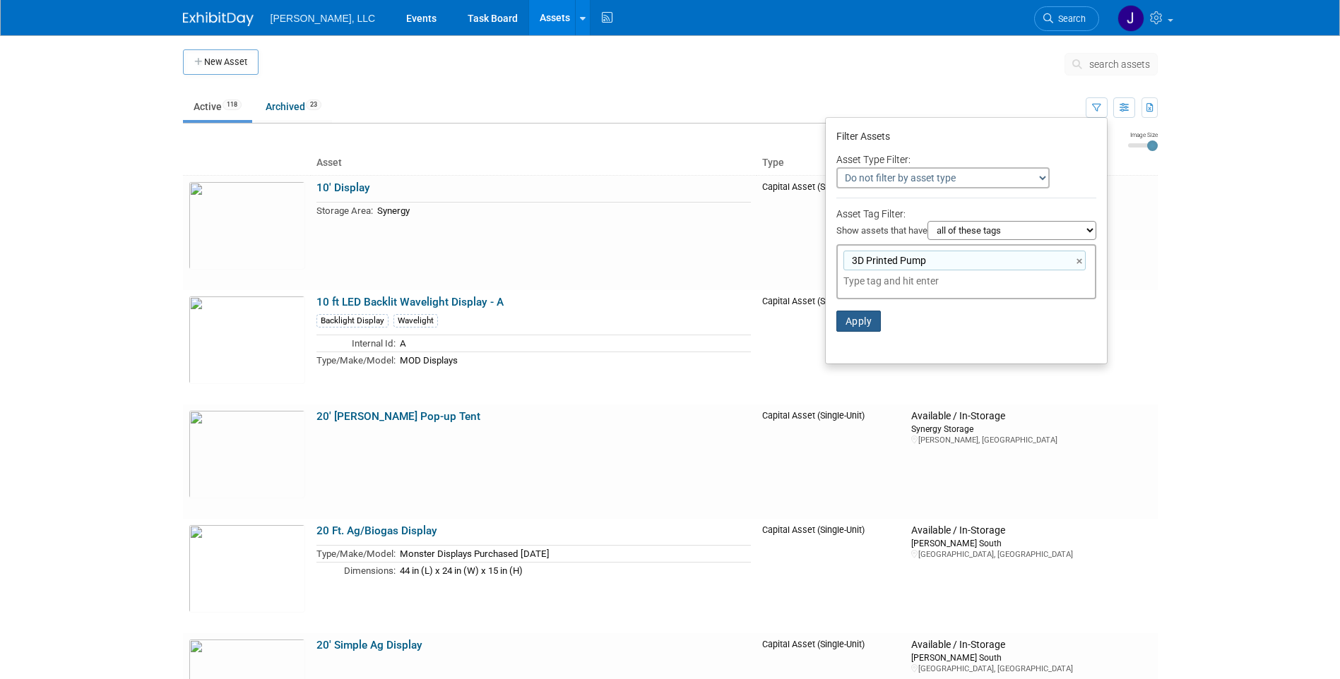
click at [845, 329] on button "Apply" at bounding box center [858, 321] width 45 height 21
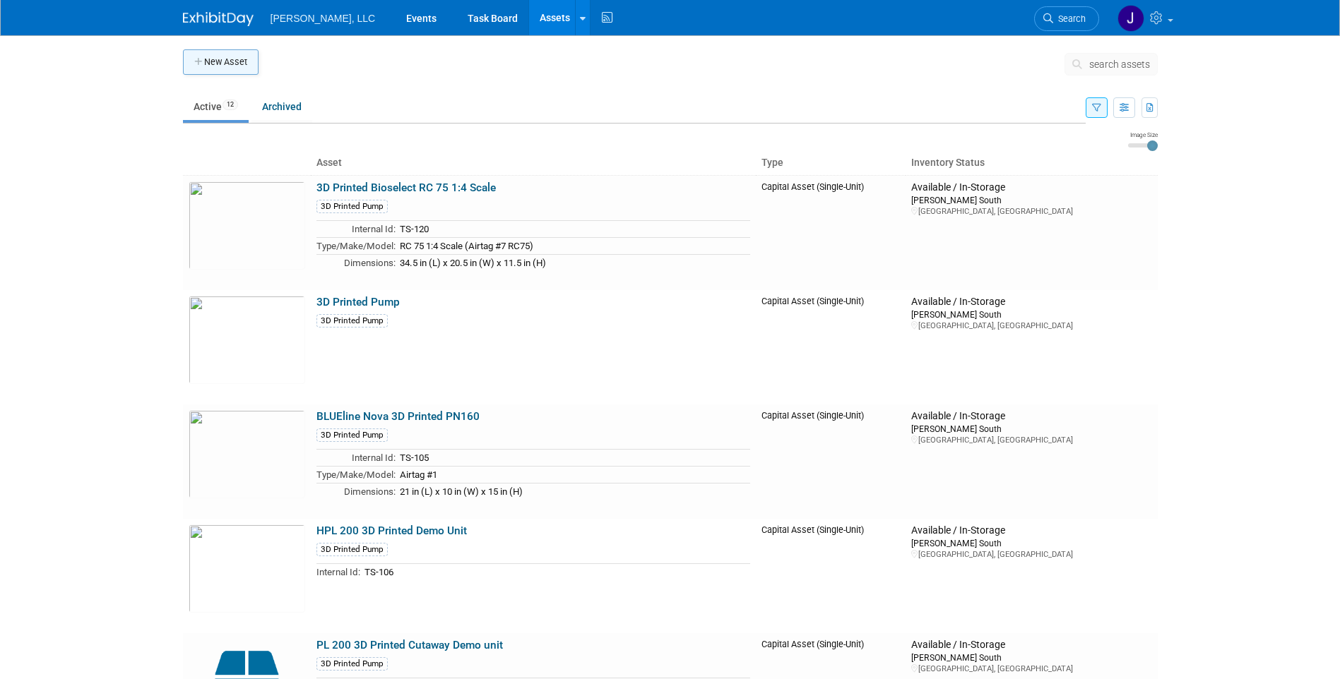
click at [225, 66] on button "New Asset" at bounding box center [221, 61] width 76 height 25
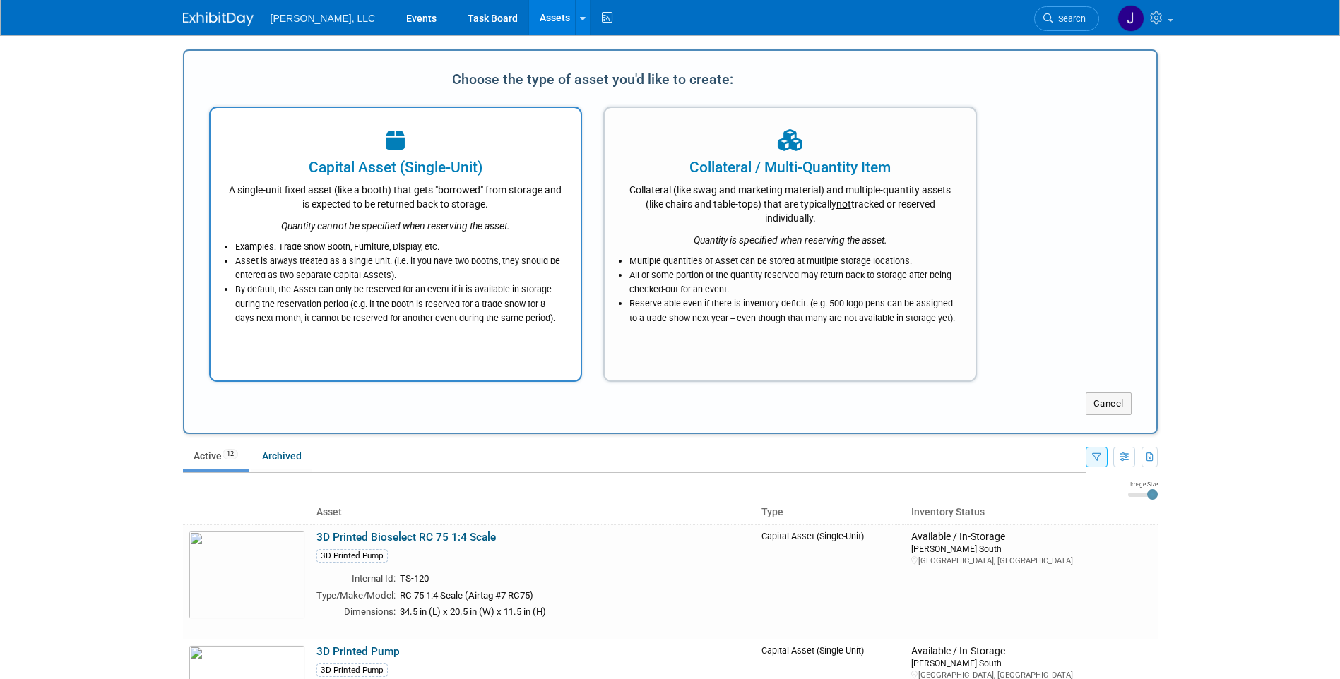
click at [386, 182] on div "A single-unit fixed asset (like a booth) that gets "borrowed" from storage and …" at bounding box center [395, 194] width 335 height 33
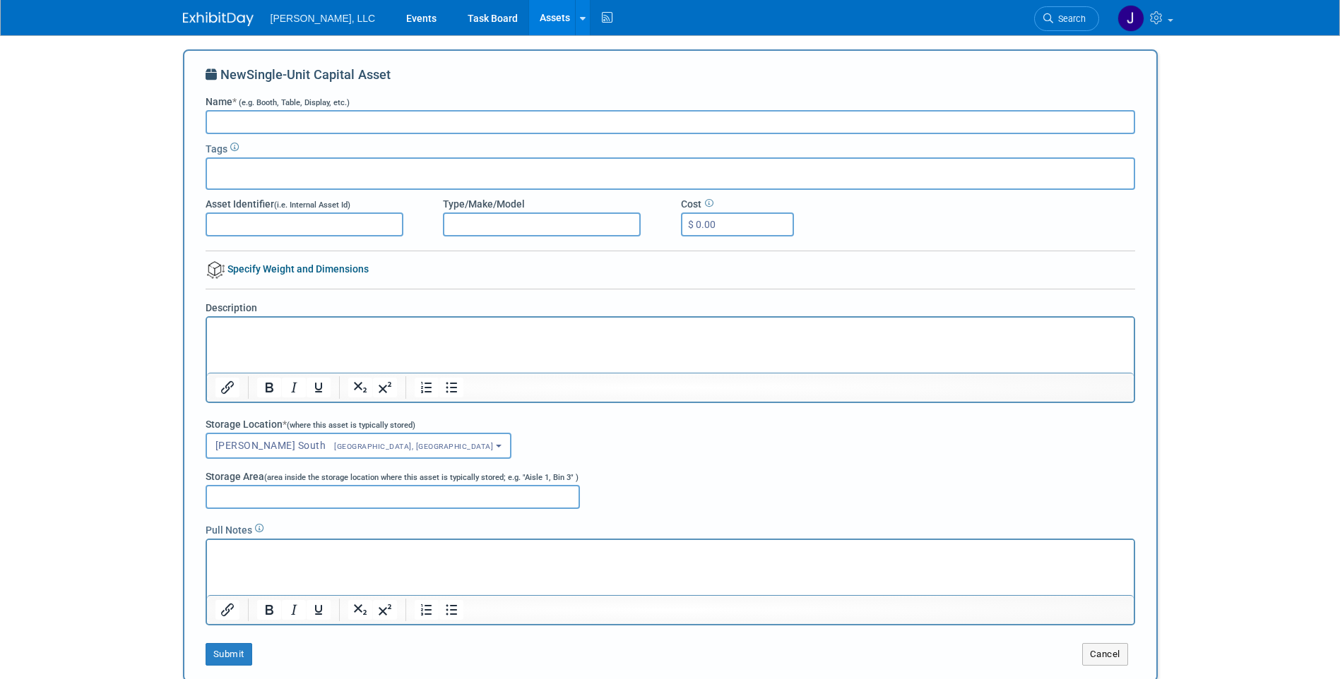
click at [288, 121] on input "Name * (e.g. Booth, Table, Display, etc.)" at bounding box center [670, 122] width 929 height 24
type input "PL 200 3D Printed Cutaway Demo unit"
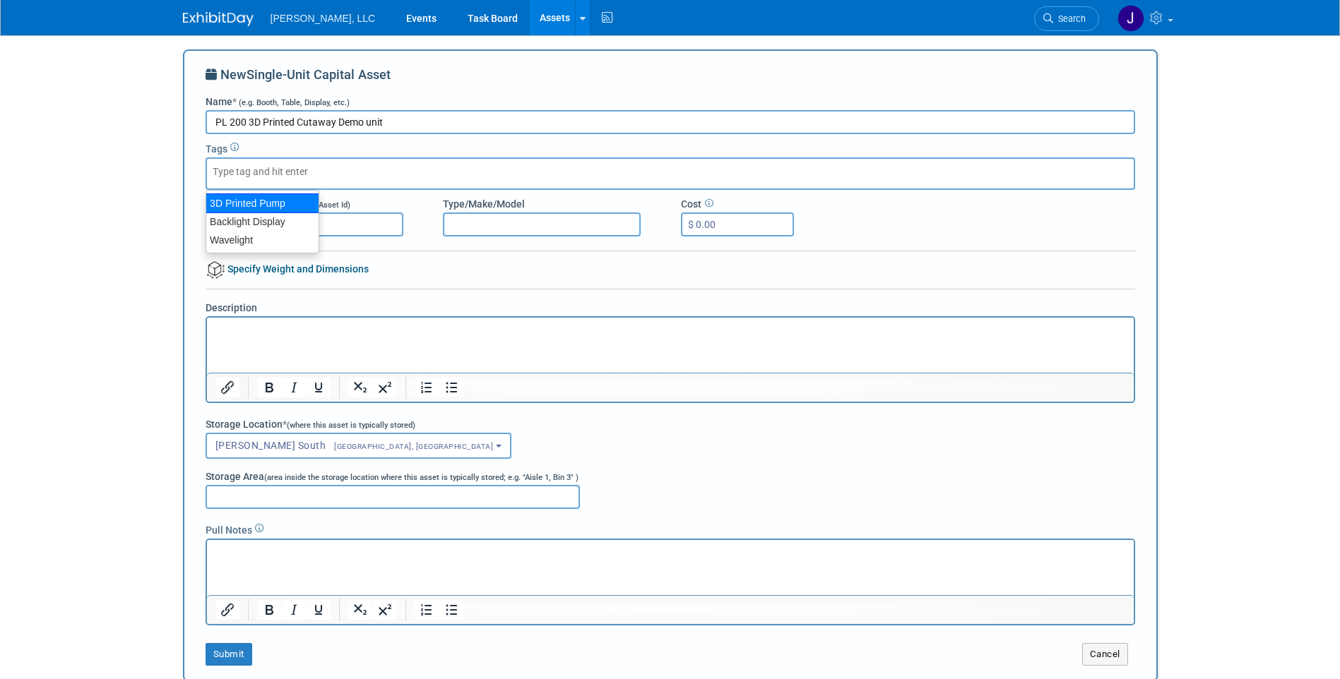
click at [243, 206] on div "3D Printed Pump" at bounding box center [263, 204] width 114 height 20
type input "3D Printed Pump"
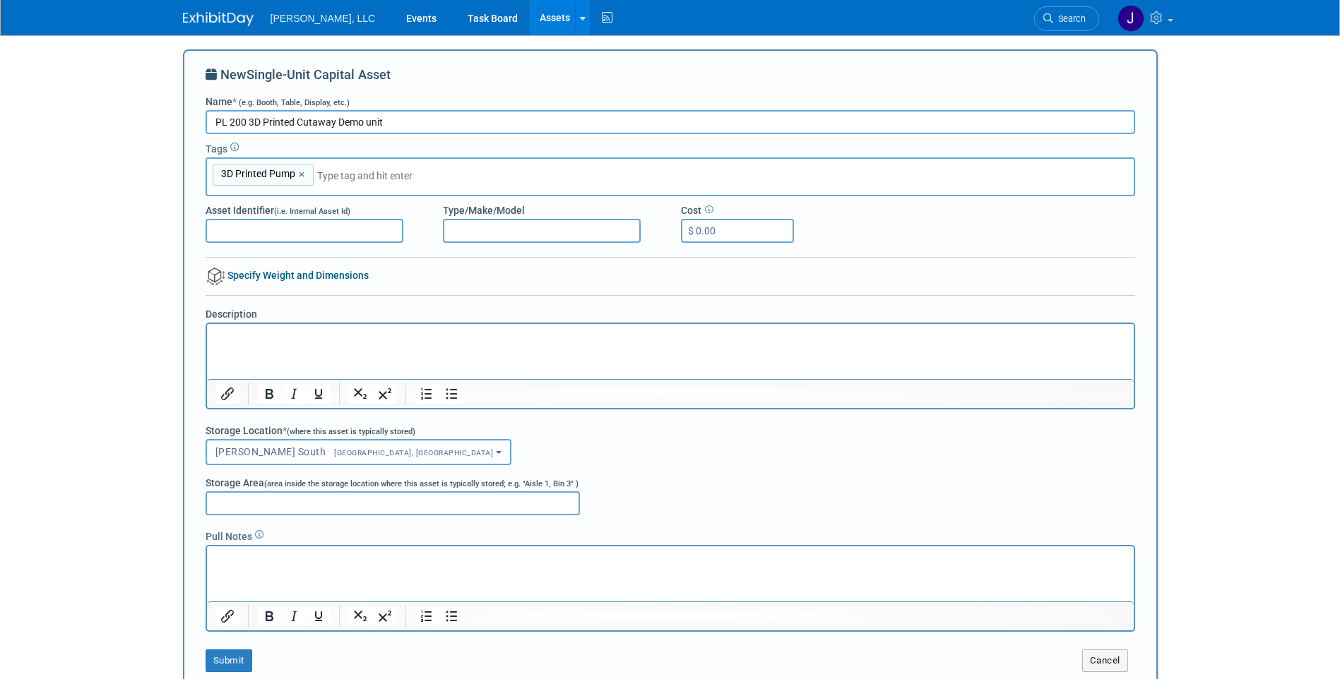
click at [284, 225] on input "Asset Identifier (i.e. Internal Asset Id)" at bounding box center [305, 231] width 198 height 24
type input "P"
type input "TS-104"
type input "PL200"
type input "$ 1,000.00"
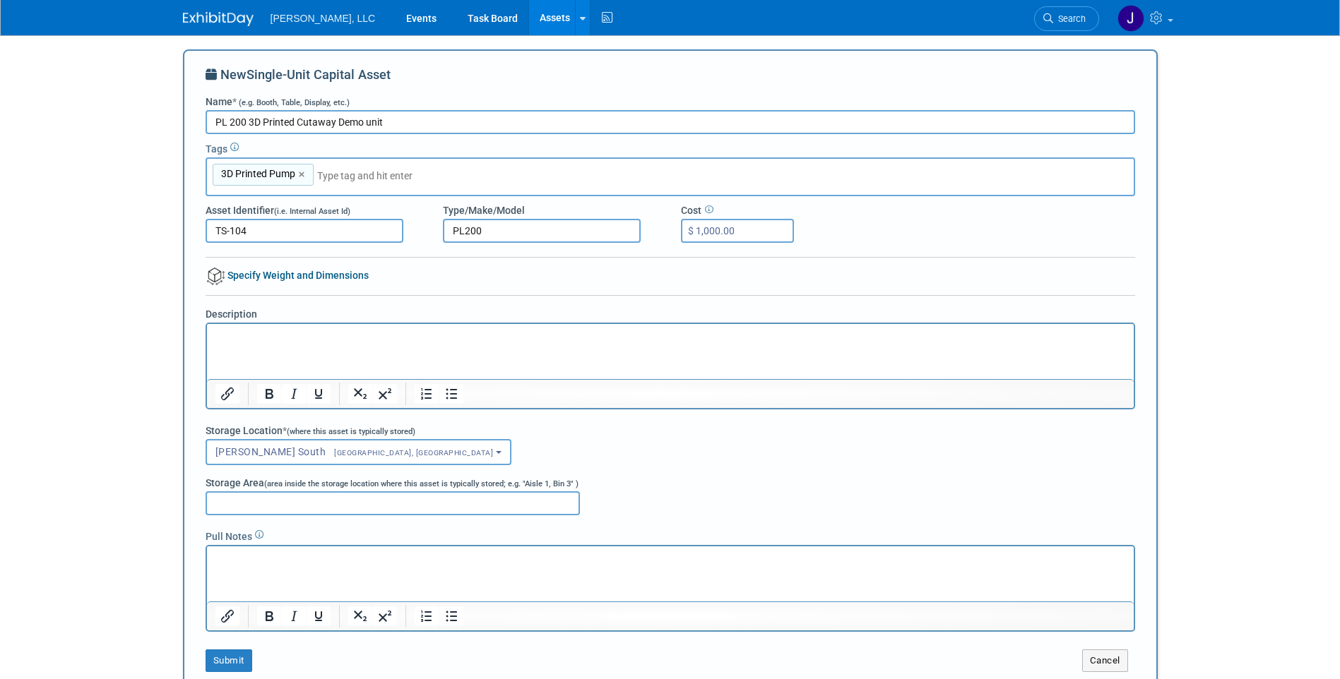
click at [290, 337] on p "Rich Text Area. Press ALT-0 for help." at bounding box center [670, 336] width 910 height 14
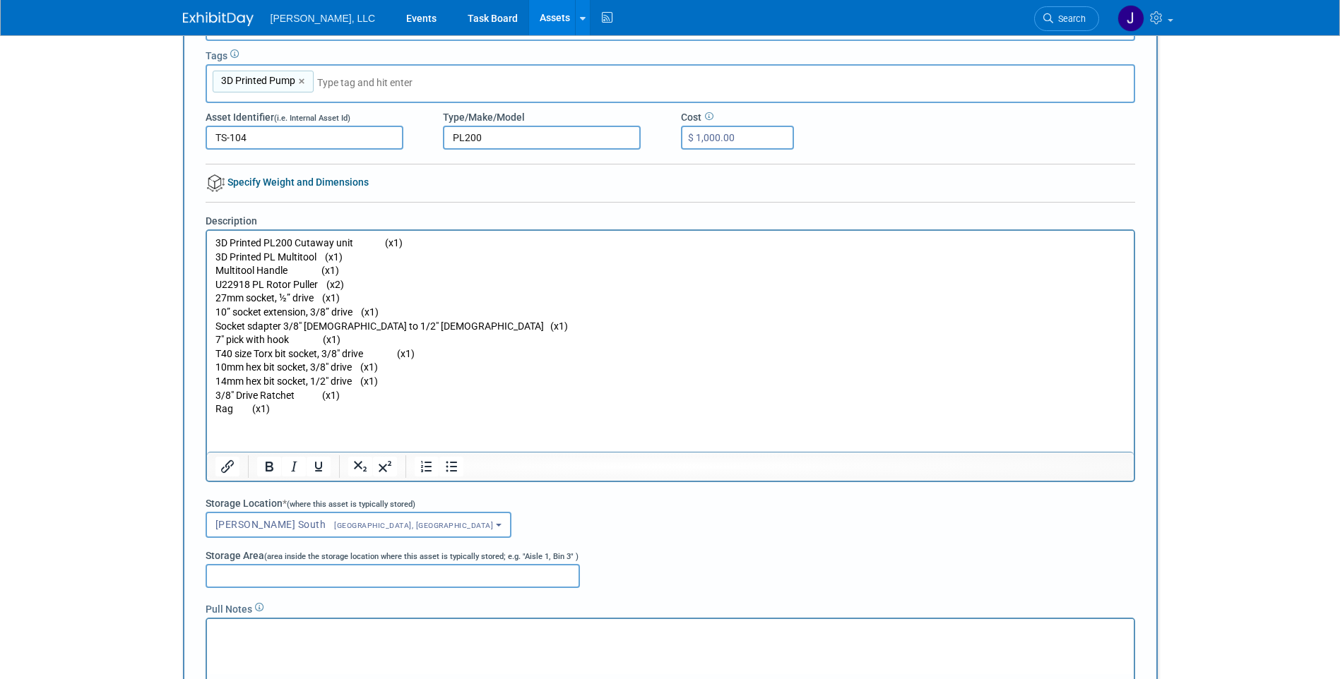
scroll to position [424, 0]
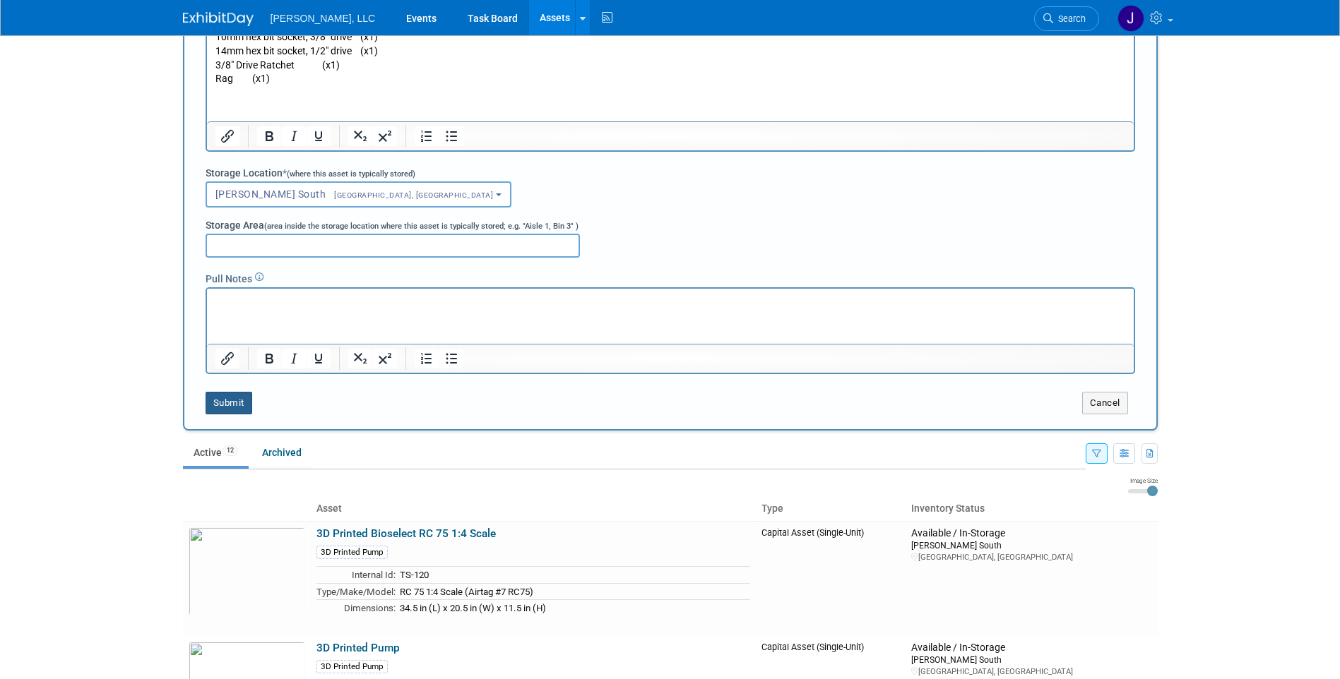
click at [244, 402] on button "Submit" at bounding box center [229, 403] width 47 height 23
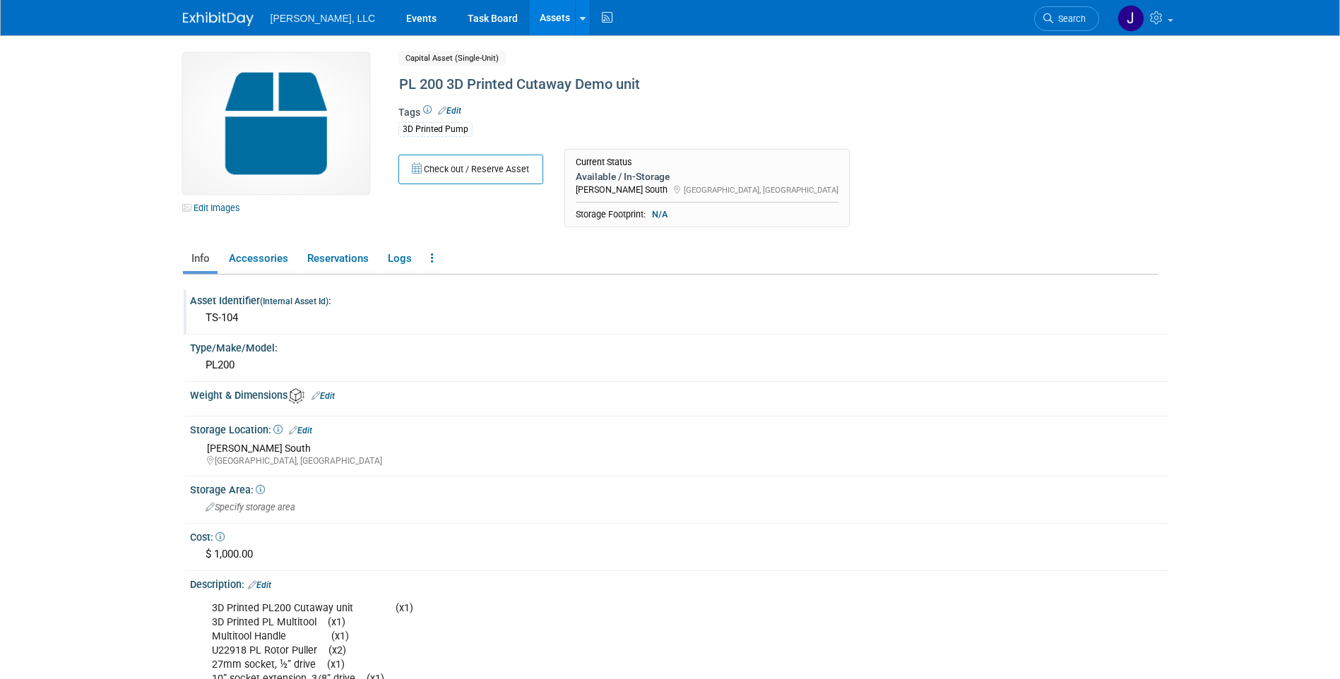
click at [290, 319] on div "TS-104" at bounding box center [679, 318] width 957 height 22
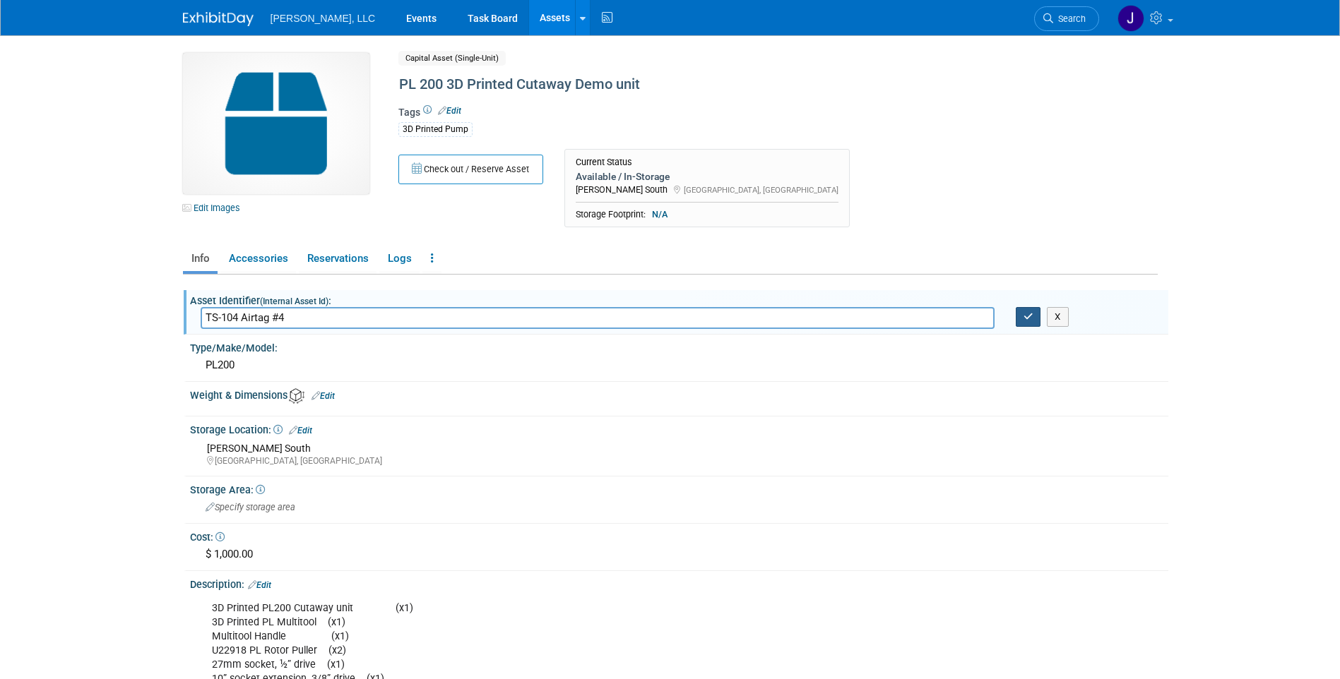
type input "TS-104 Airtag #4"
click at [1030, 323] on button "button" at bounding box center [1028, 317] width 25 height 20
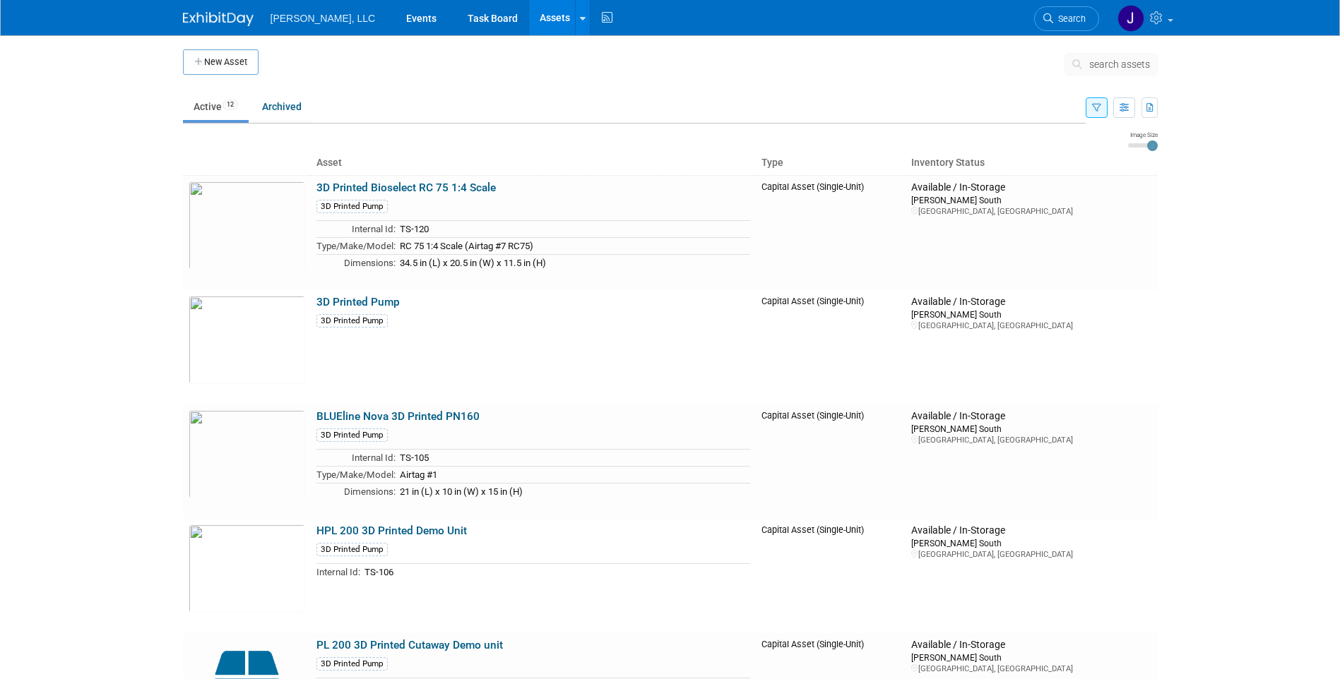
click at [529, 24] on link "Assets" at bounding box center [555, 17] width 52 height 35
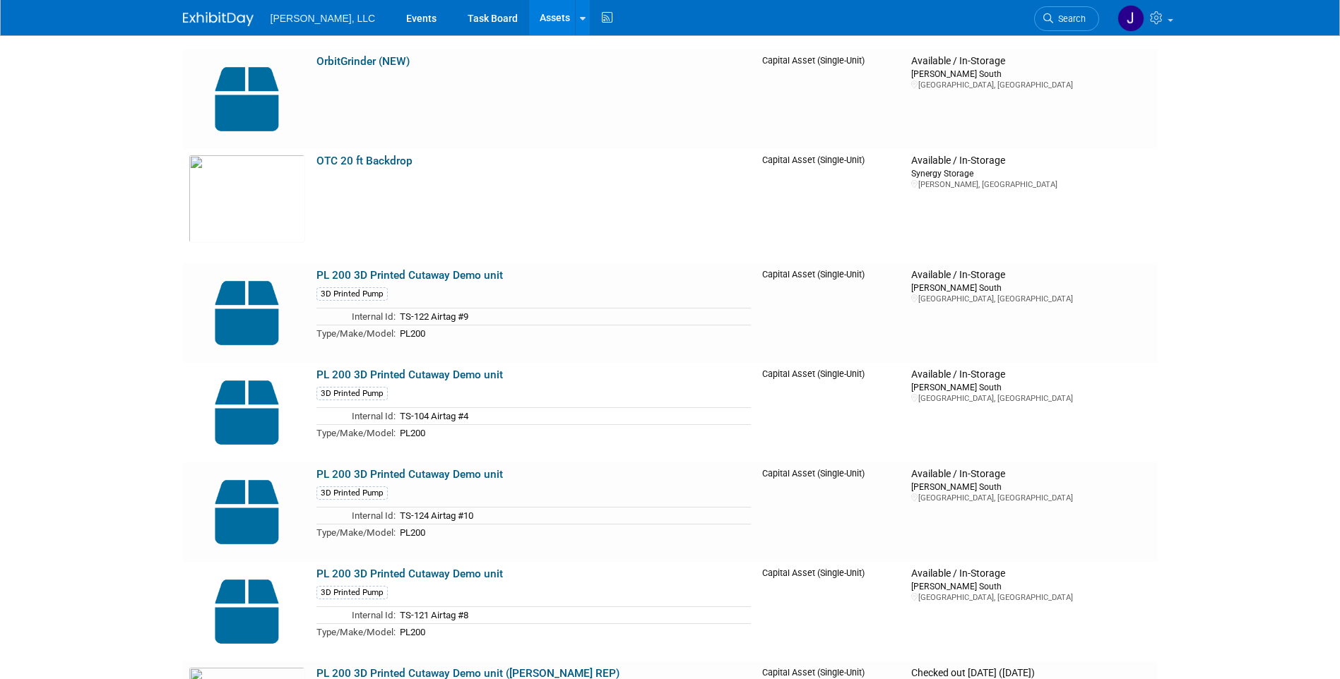
scroll to position [6921, 0]
